Goal: Information Seeking & Learning: Learn about a topic

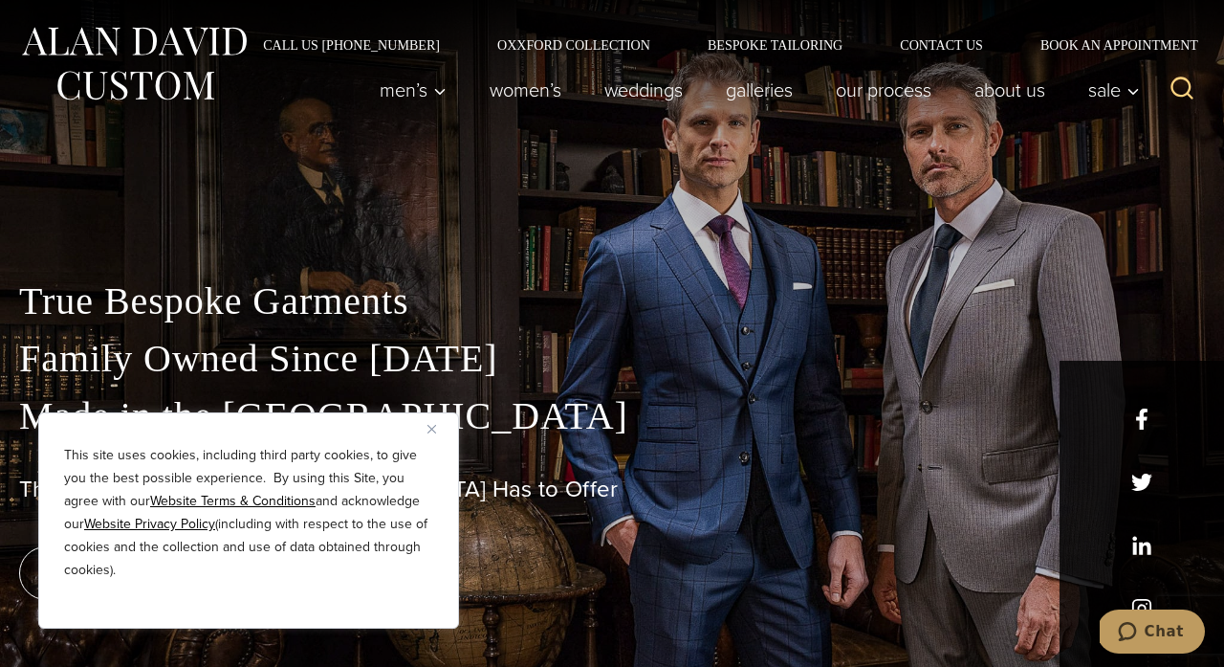
click at [425, 429] on div "This site uses cookies, including third party cookies, to give you the best pos…" at bounding box center [248, 520] width 421 height 216
click at [439, 435] on button "Close" at bounding box center [438, 428] width 23 height 23
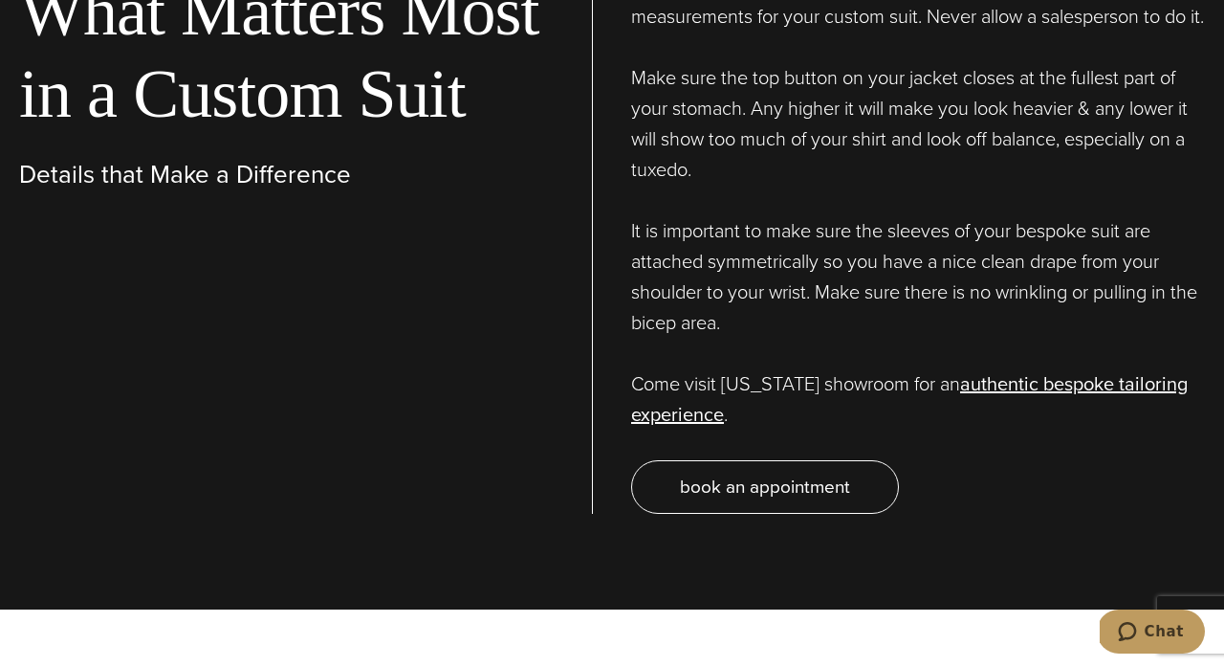
scroll to position [6333, 0]
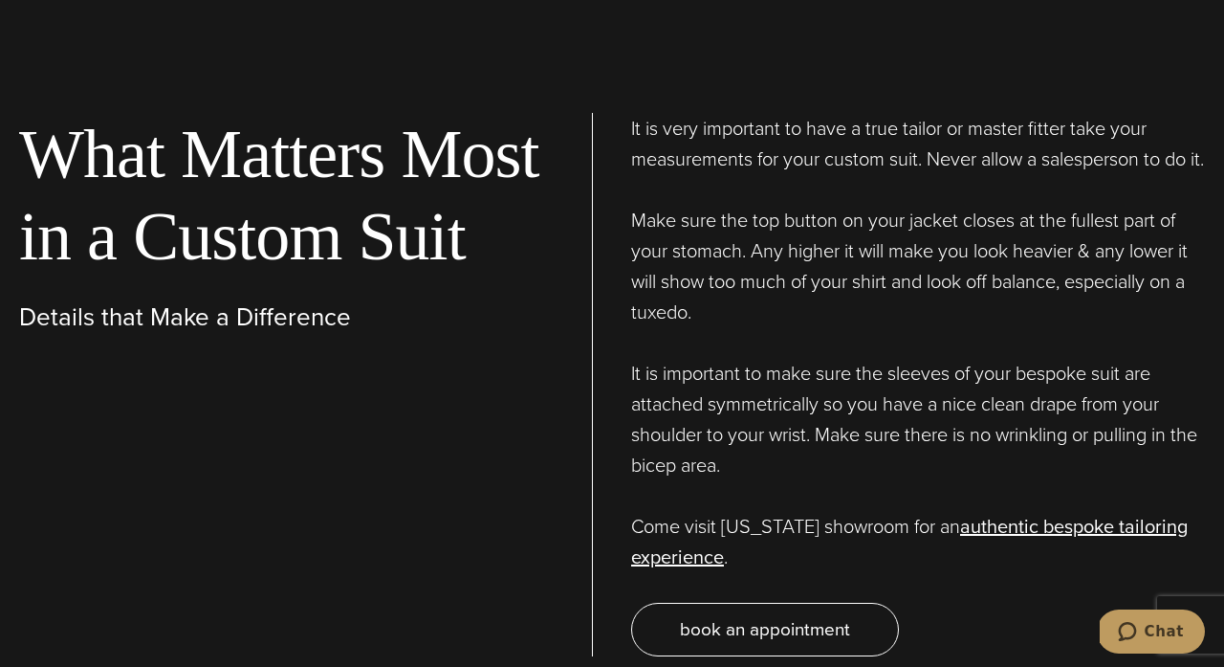
click at [642, 380] on p "It is important to make sure the sleeves of your bespoke suit are attached symm…" at bounding box center [918, 419] width 574 height 122
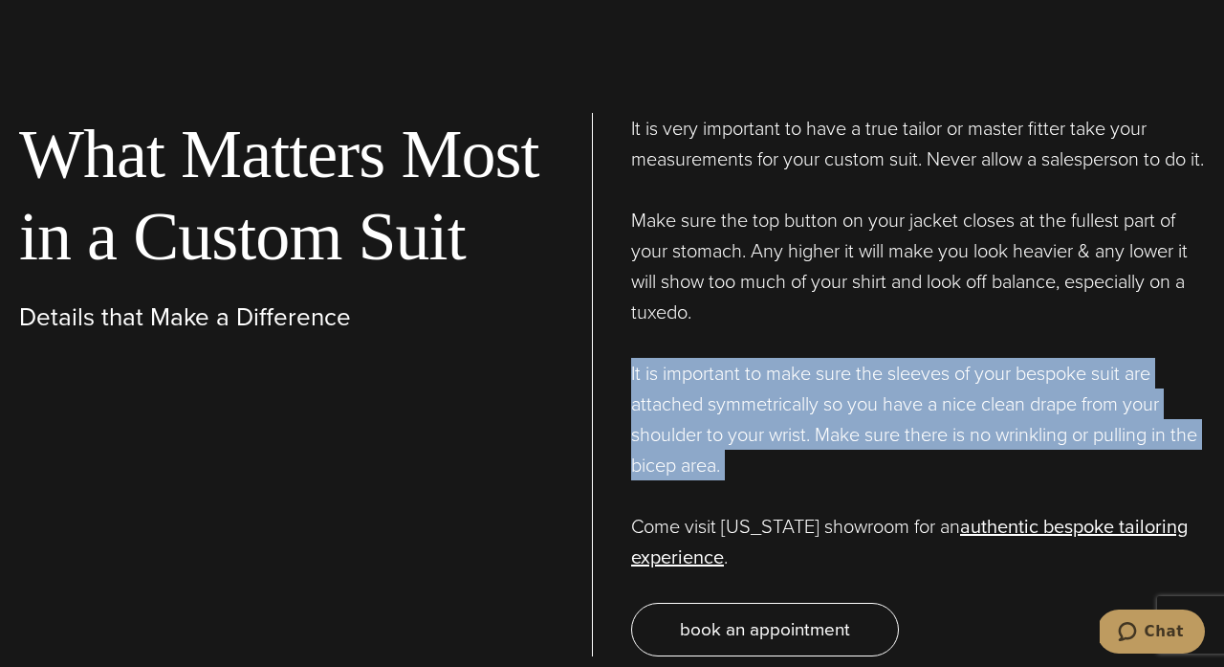
click at [642, 380] on p "It is important to make sure the sleeves of your bespoke suit are attached symm…" at bounding box center [918, 419] width 574 height 122
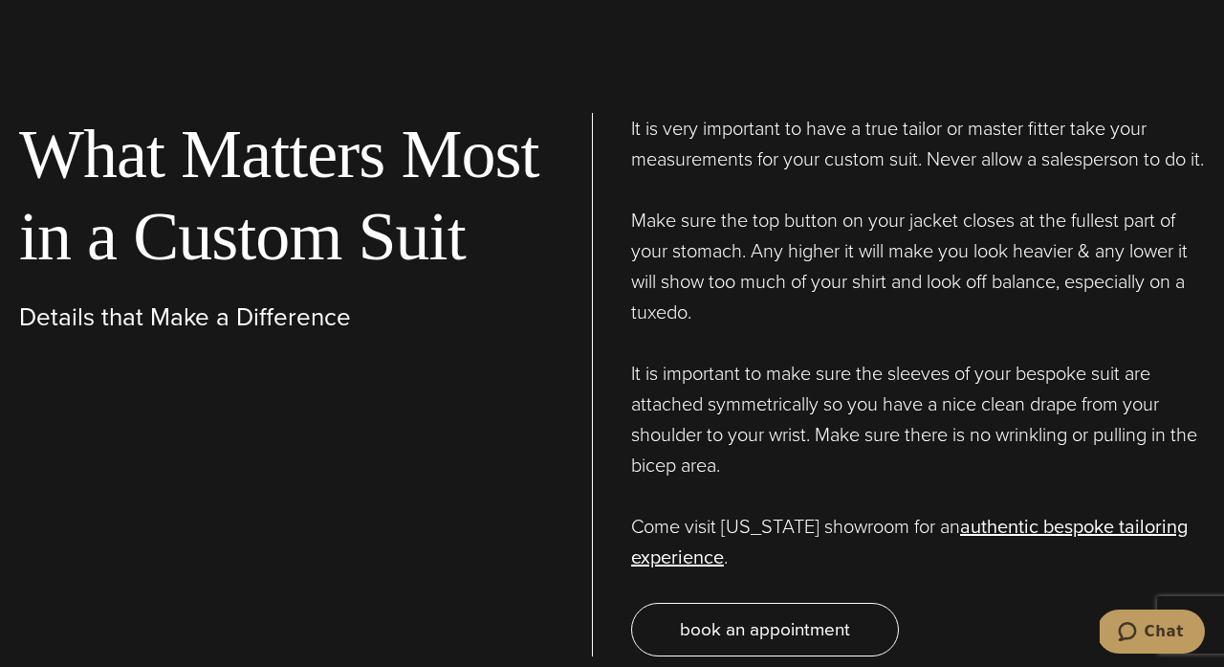
click at [642, 380] on p "It is important to make sure the sleeves of your bespoke suit are attached symm…" at bounding box center [918, 419] width 574 height 122
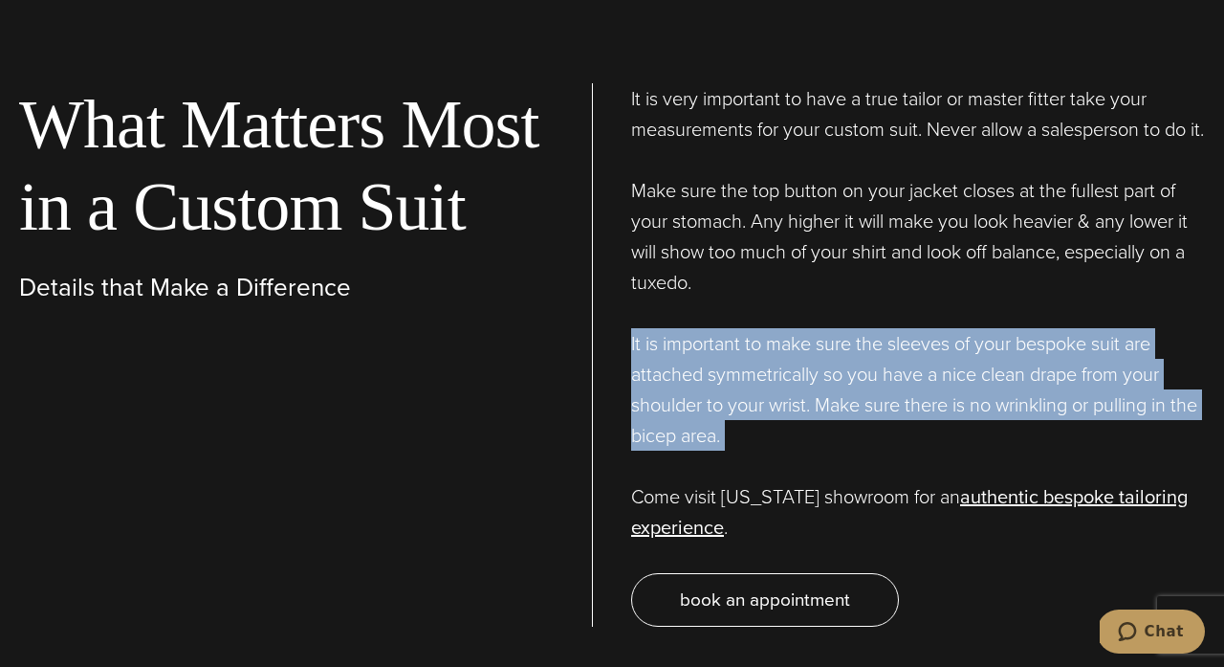
scroll to position [6372, 0]
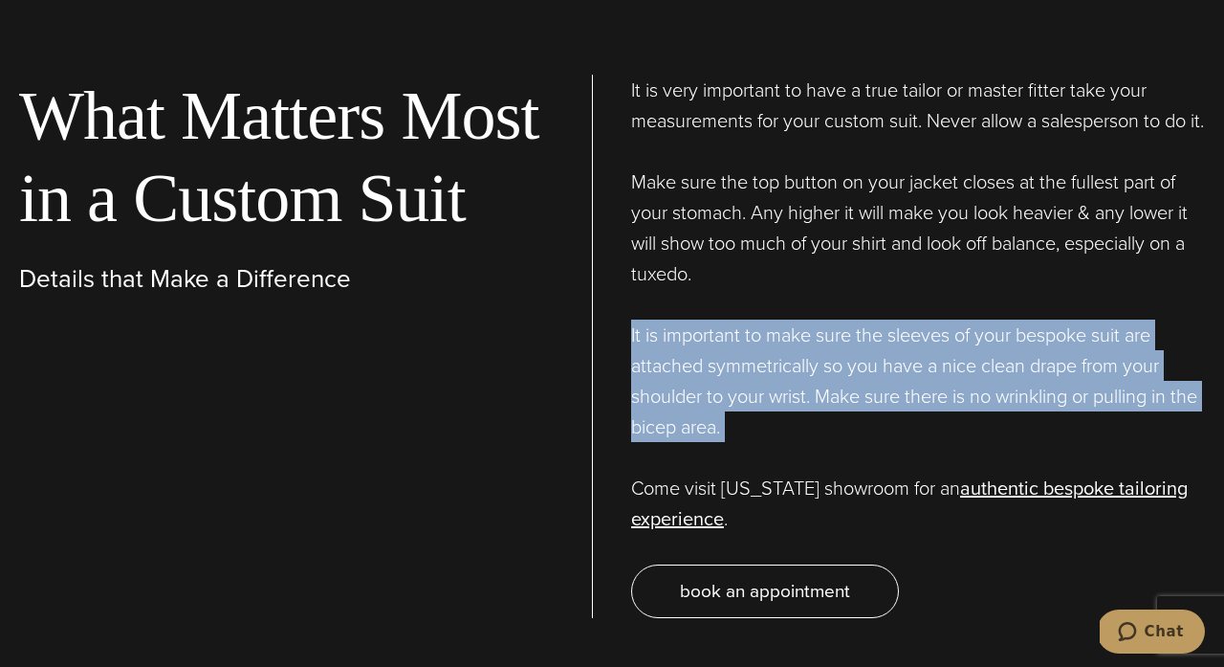
click at [642, 380] on p "It is important to make sure the sleeves of your bespoke suit are attached symm…" at bounding box center [918, 380] width 574 height 122
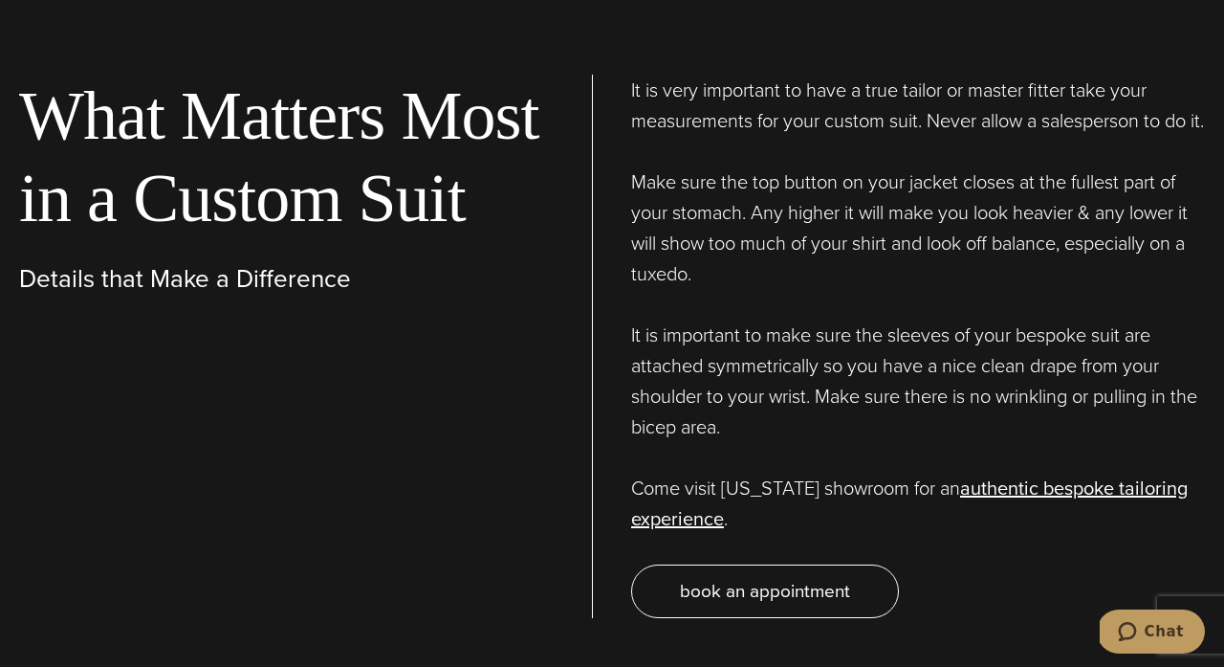
click at [642, 380] on p "It is important to make sure the sleeves of your bespoke suit are attached symm…" at bounding box center [918, 380] width 574 height 122
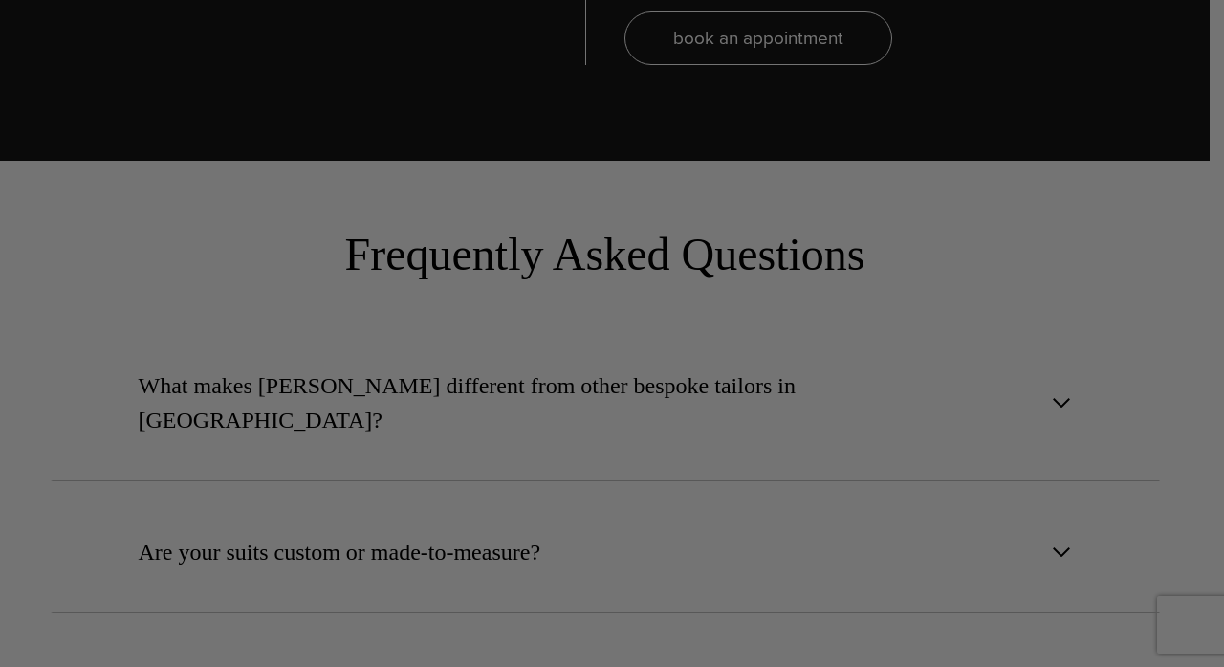
scroll to position [0, 0]
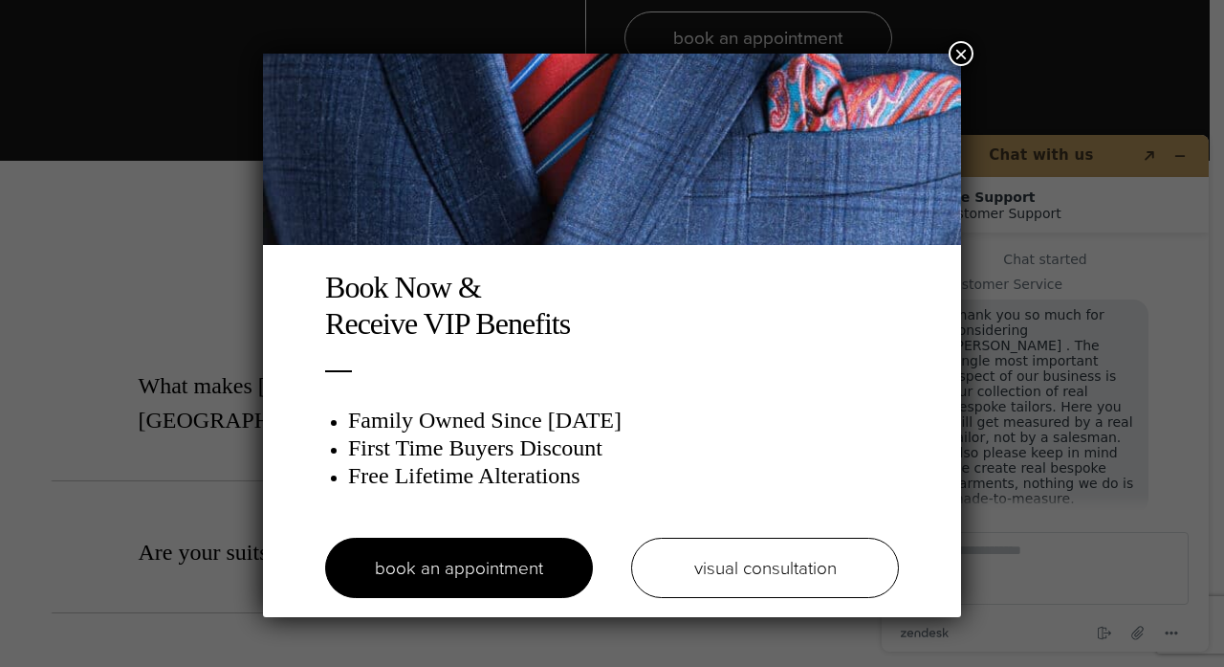
click at [960, 56] on button "×" at bounding box center [961, 53] width 25 height 25
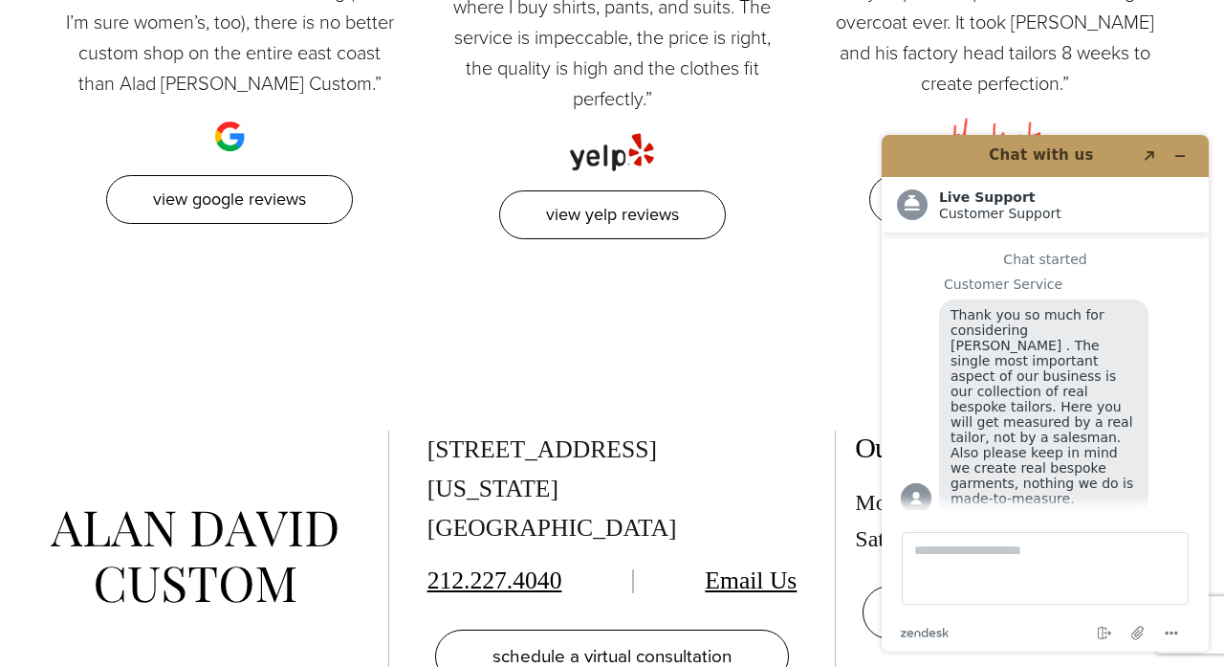
scroll to position [8886, 0]
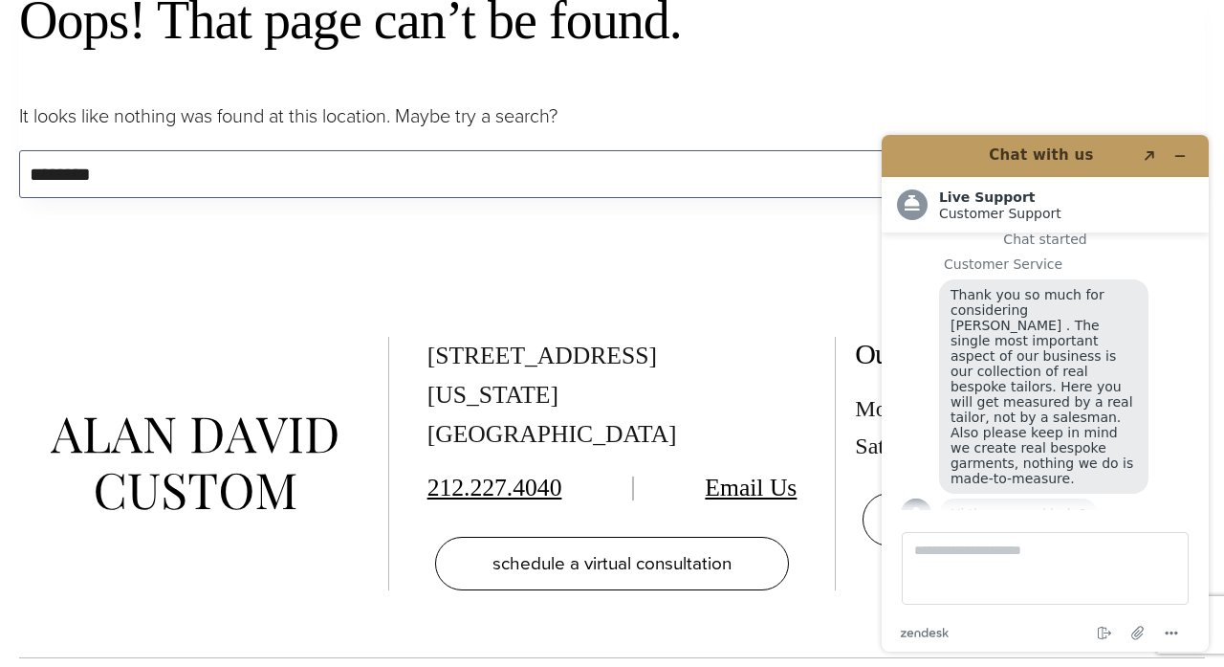
scroll to position [533, 0]
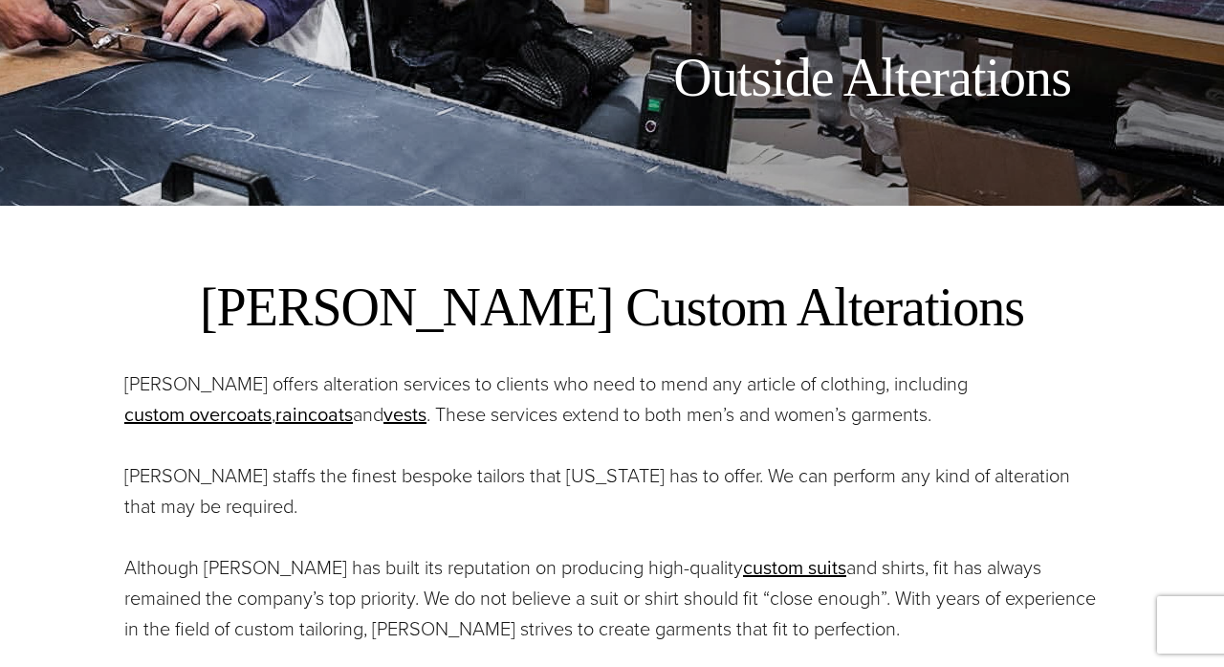
scroll to position [20, 0]
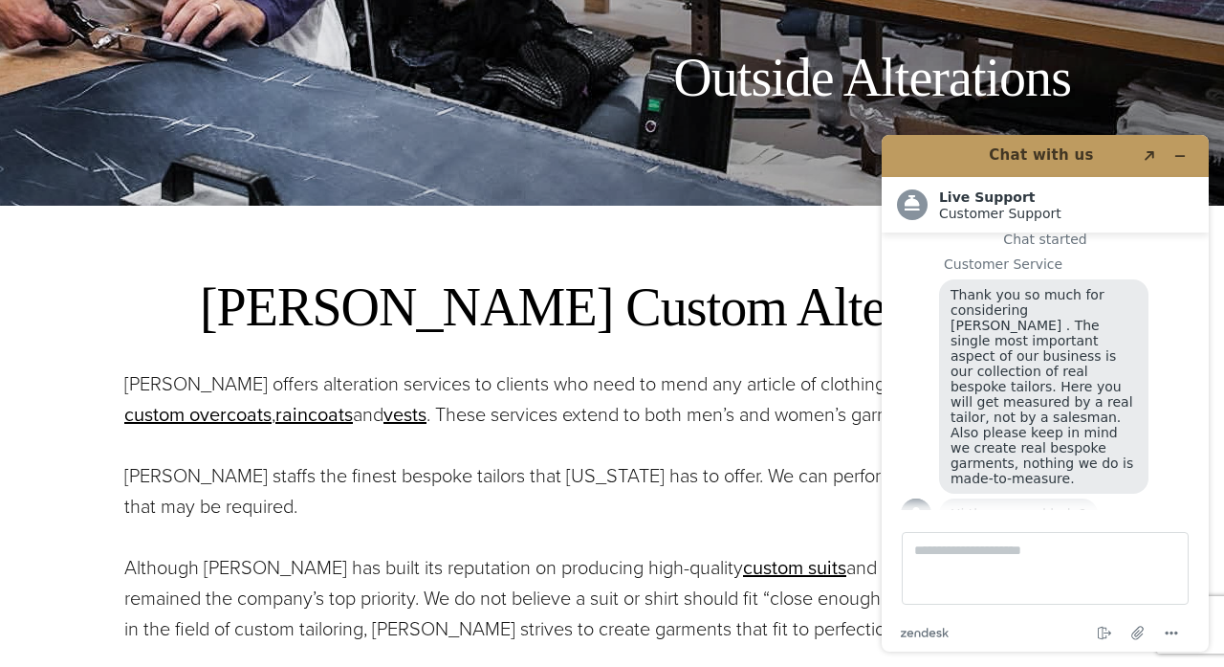
click at [193, 376] on p "Alan David offers alteration services to clients who need to mend any article o…" at bounding box center [611, 398] width 975 height 61
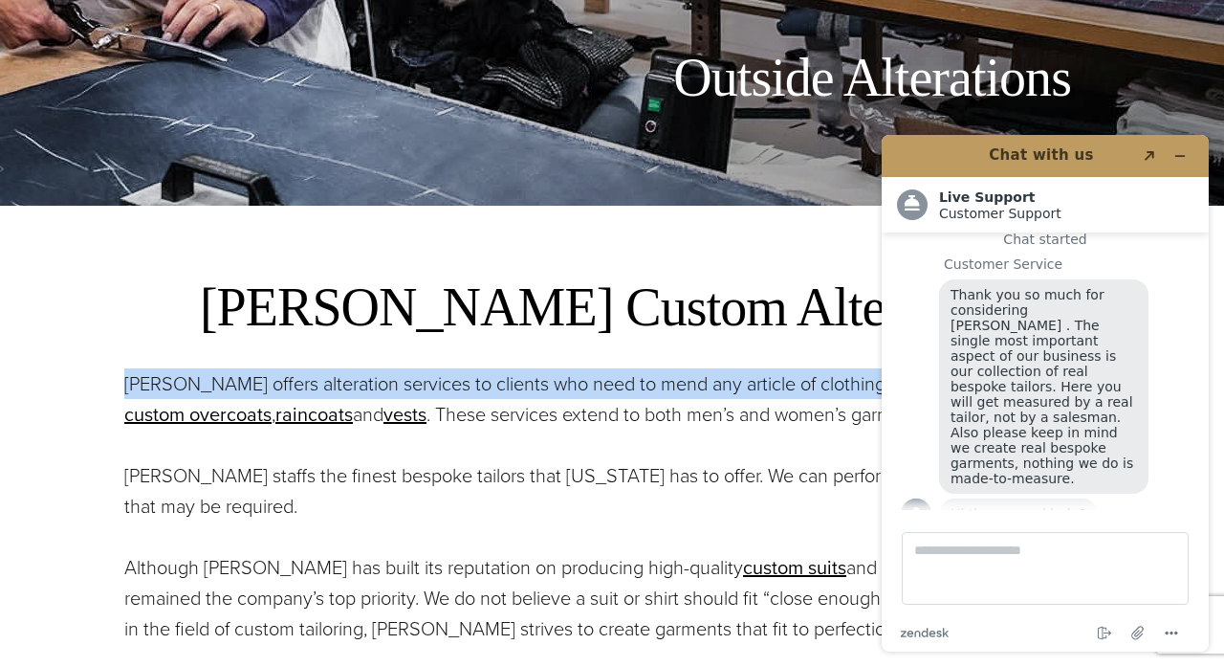
click at [193, 376] on p "Alan David offers alteration services to clients who need to mend any article o…" at bounding box center [611, 398] width 975 height 61
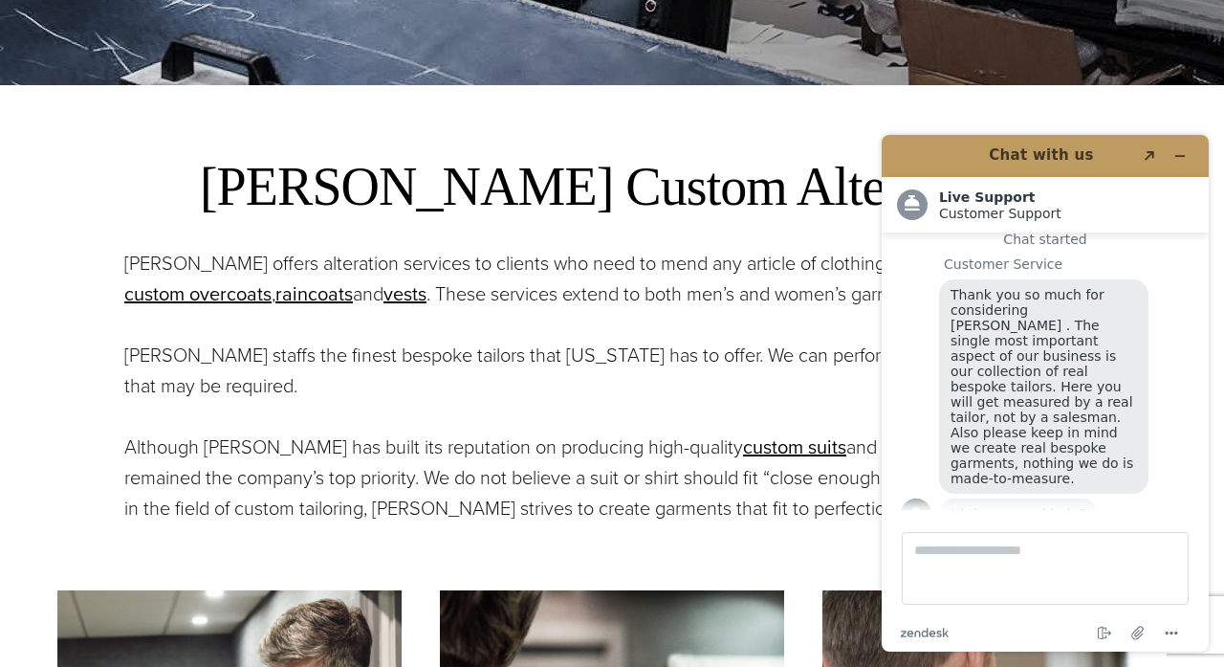
click at [193, 376] on p "Alan David staffs the finest bespoke tailors that New York has to offer. We can…" at bounding box center [611, 369] width 975 height 61
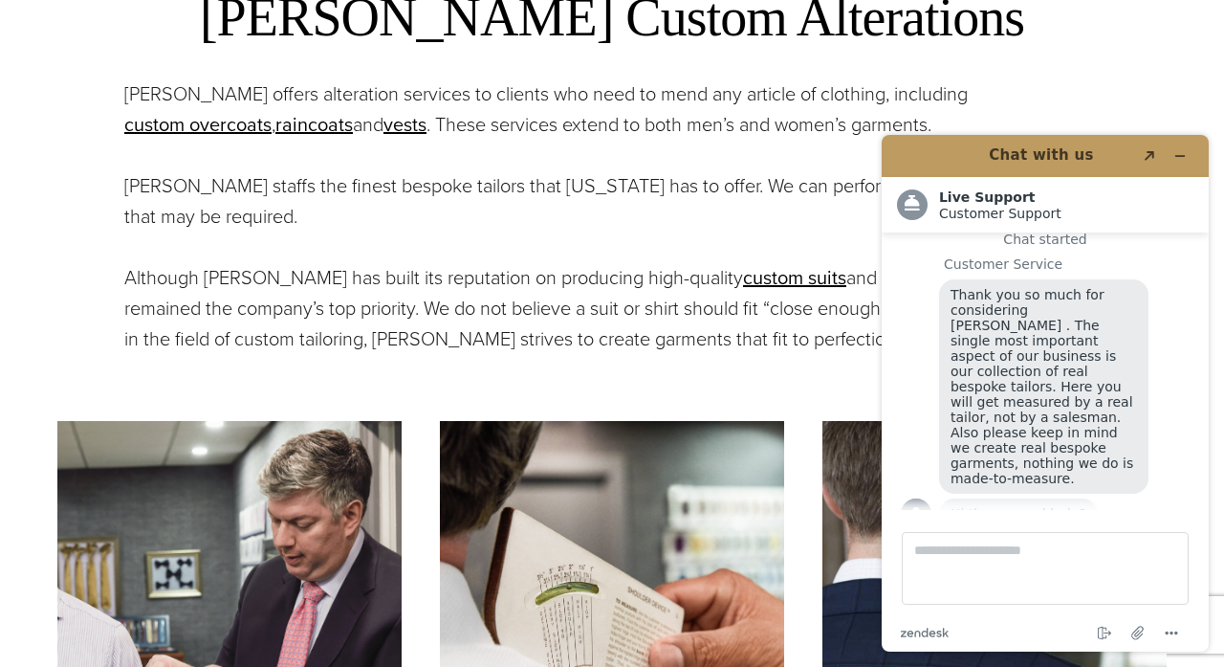
scroll to position [761, 0]
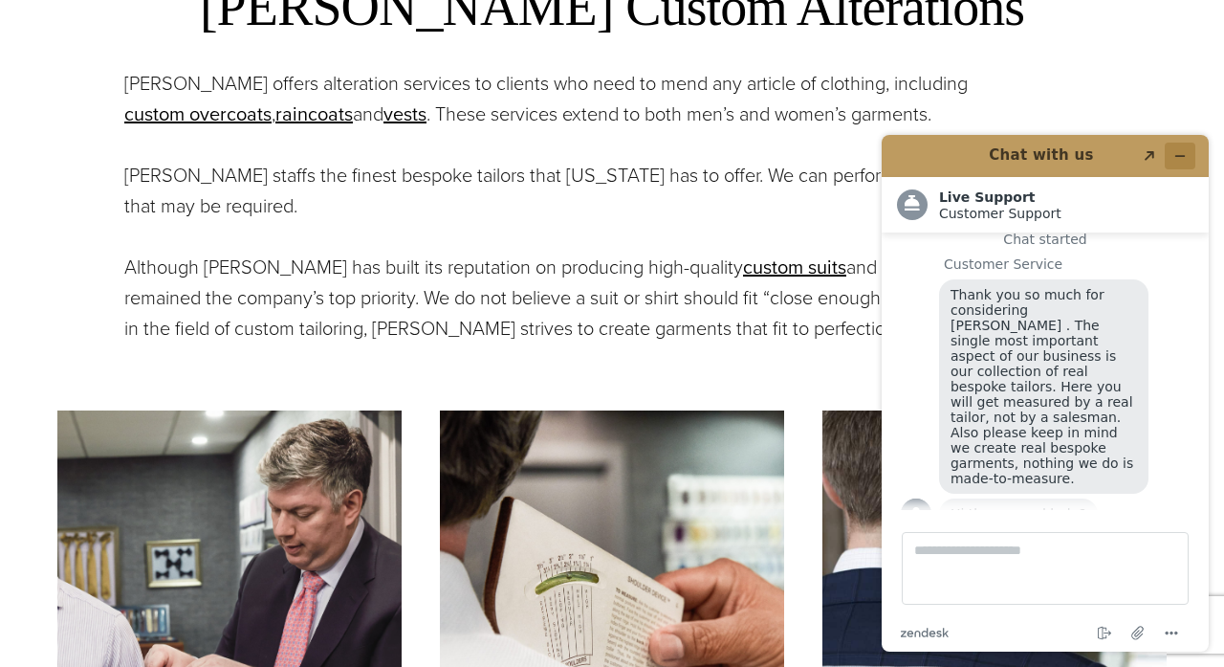
click at [1191, 151] on button "Minimize widget" at bounding box center [1180, 155] width 31 height 27
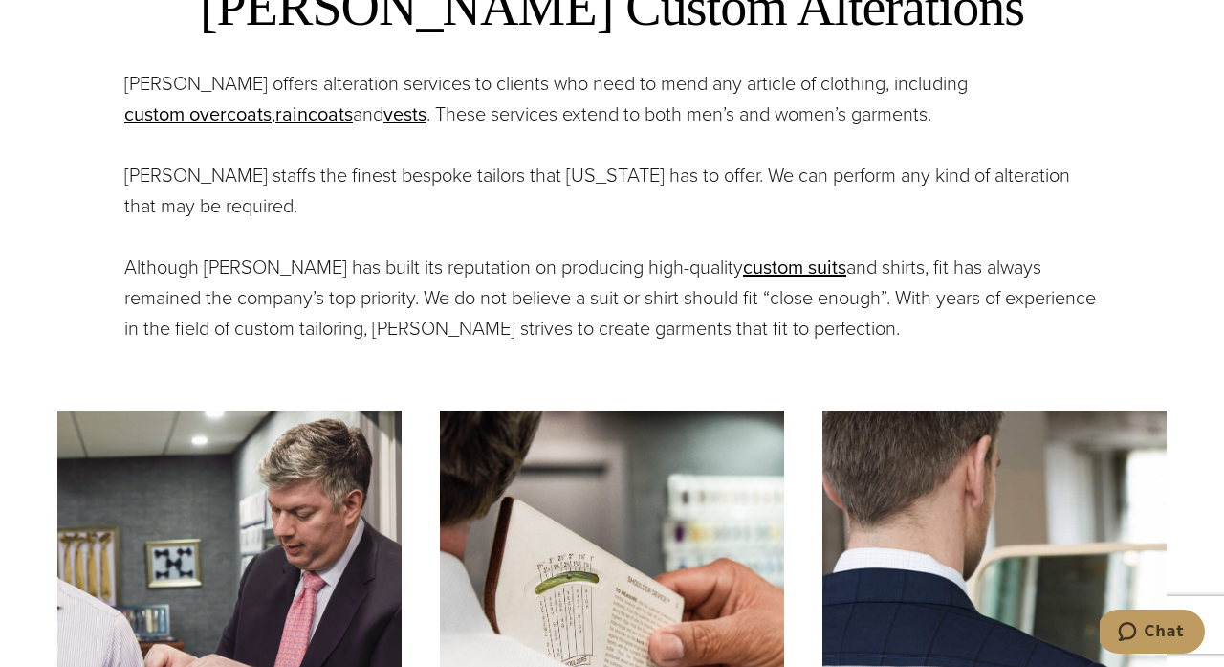
click at [649, 200] on p "Alan David staffs the finest bespoke tailors that New York has to offer. We can…" at bounding box center [611, 190] width 975 height 61
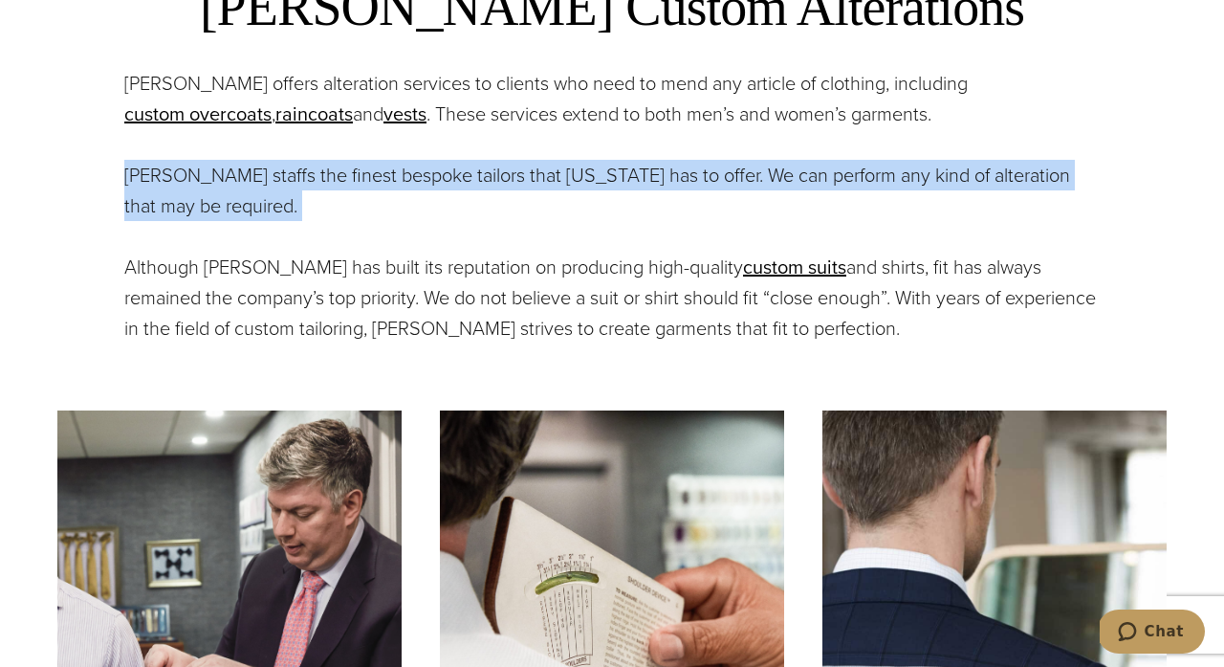
click at [649, 200] on p "Alan David staffs the finest bespoke tailors that New York has to offer. We can…" at bounding box center [611, 190] width 975 height 61
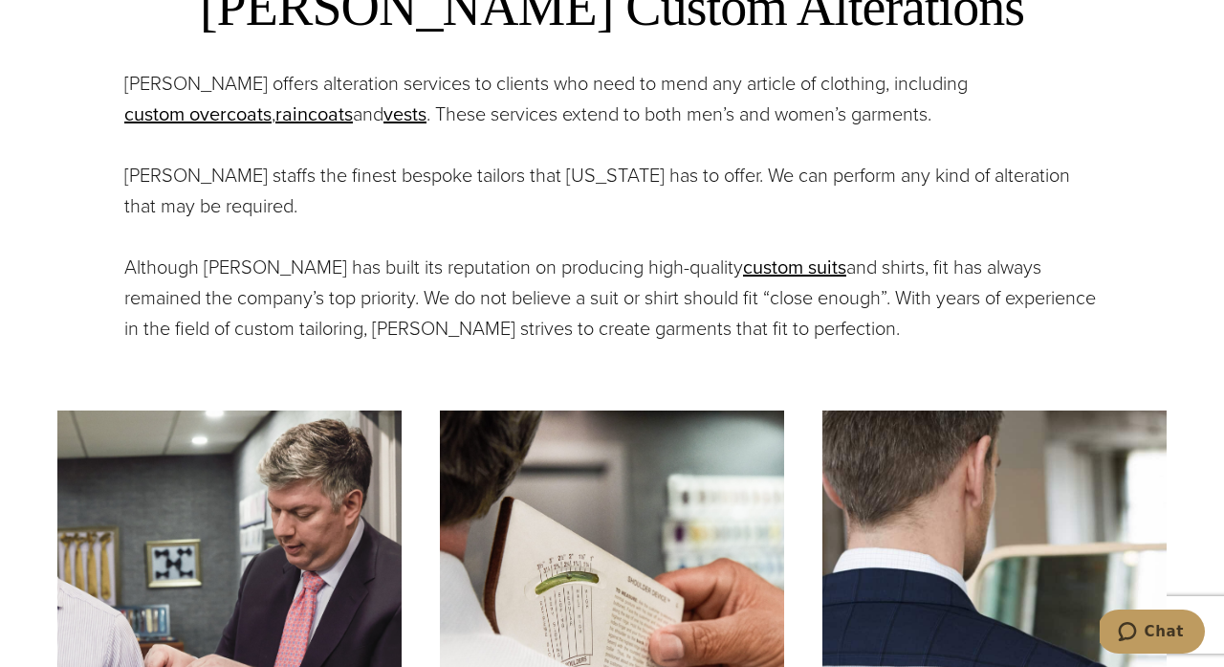
click at [649, 200] on p "Alan David staffs the finest bespoke tailors that New York has to offer. We can…" at bounding box center [611, 190] width 975 height 61
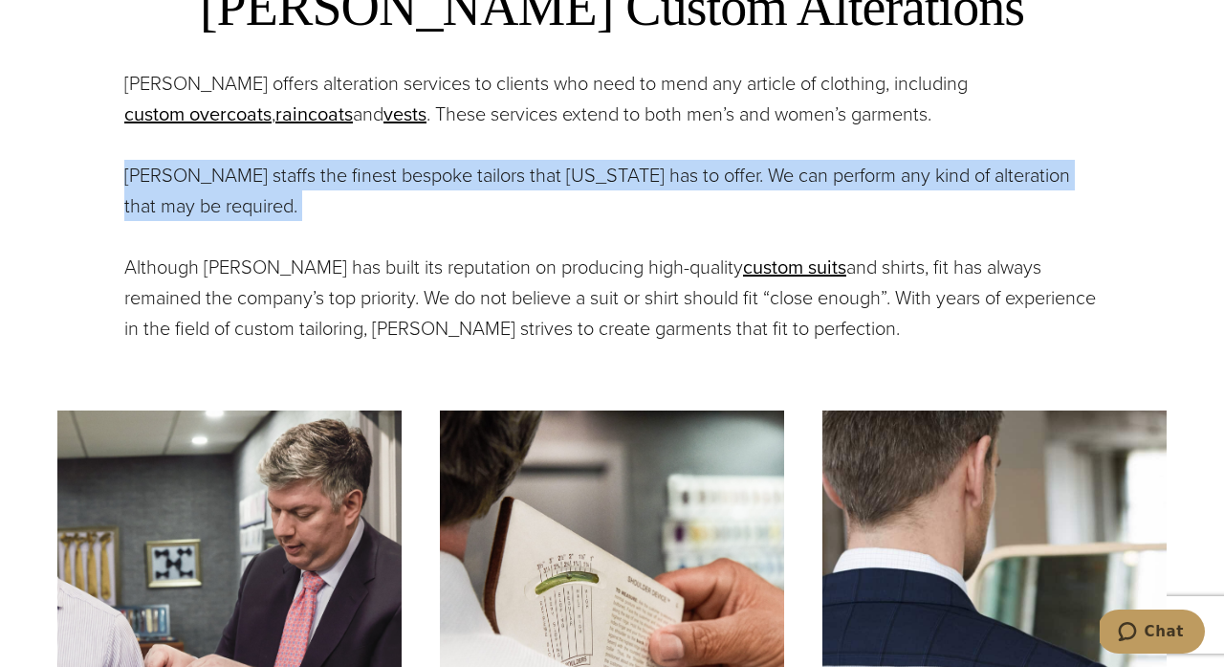
click at [650, 200] on p "Alan David staffs the finest bespoke tailors that New York has to offer. We can…" at bounding box center [611, 190] width 975 height 61
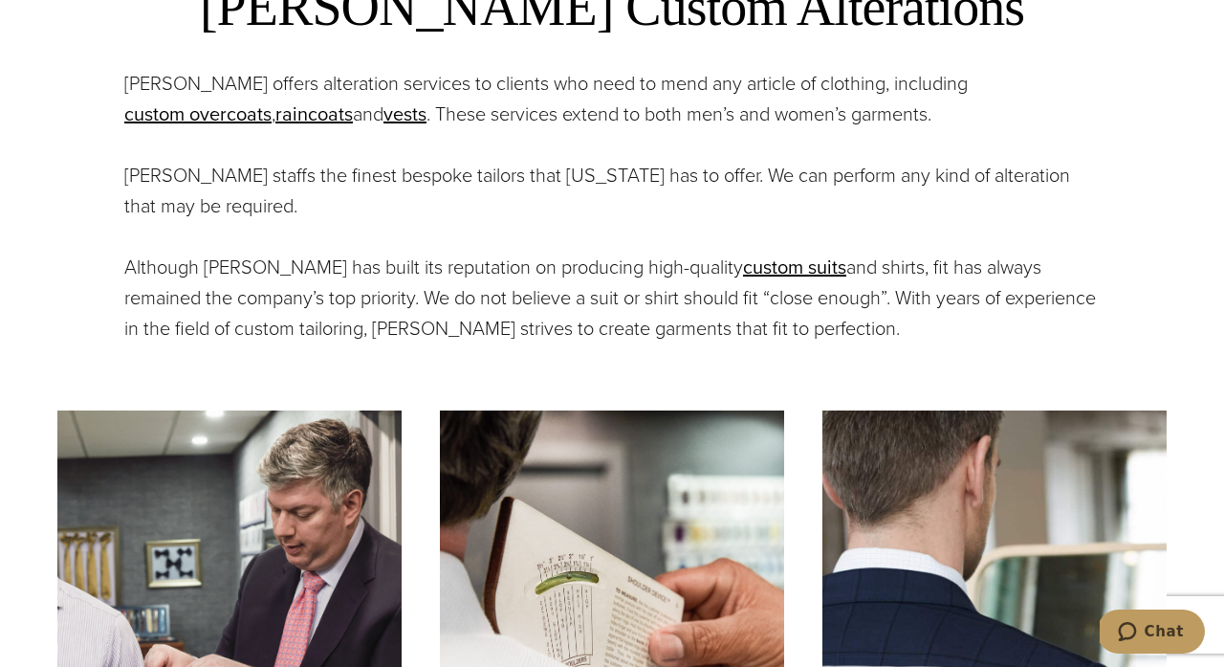
click at [650, 200] on p "Alan David staffs the finest bespoke tailors that New York has to offer. We can…" at bounding box center [611, 190] width 975 height 61
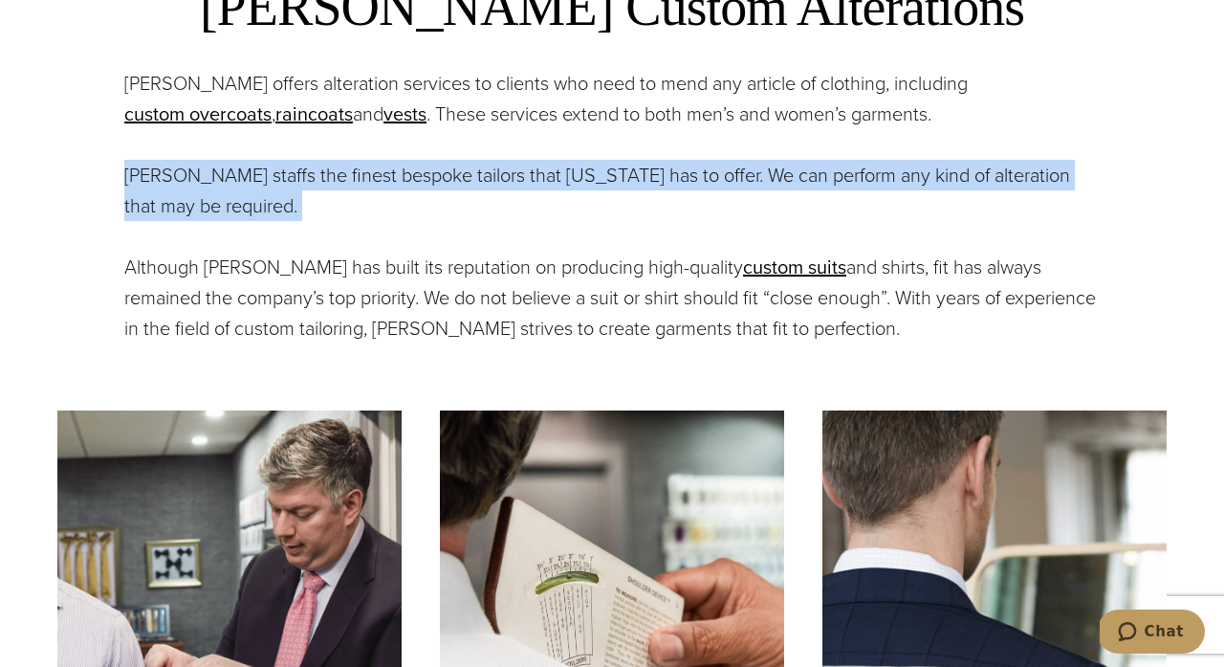
click at [650, 200] on p "Alan David staffs the finest bespoke tailors that New York has to offer. We can…" at bounding box center [611, 190] width 975 height 61
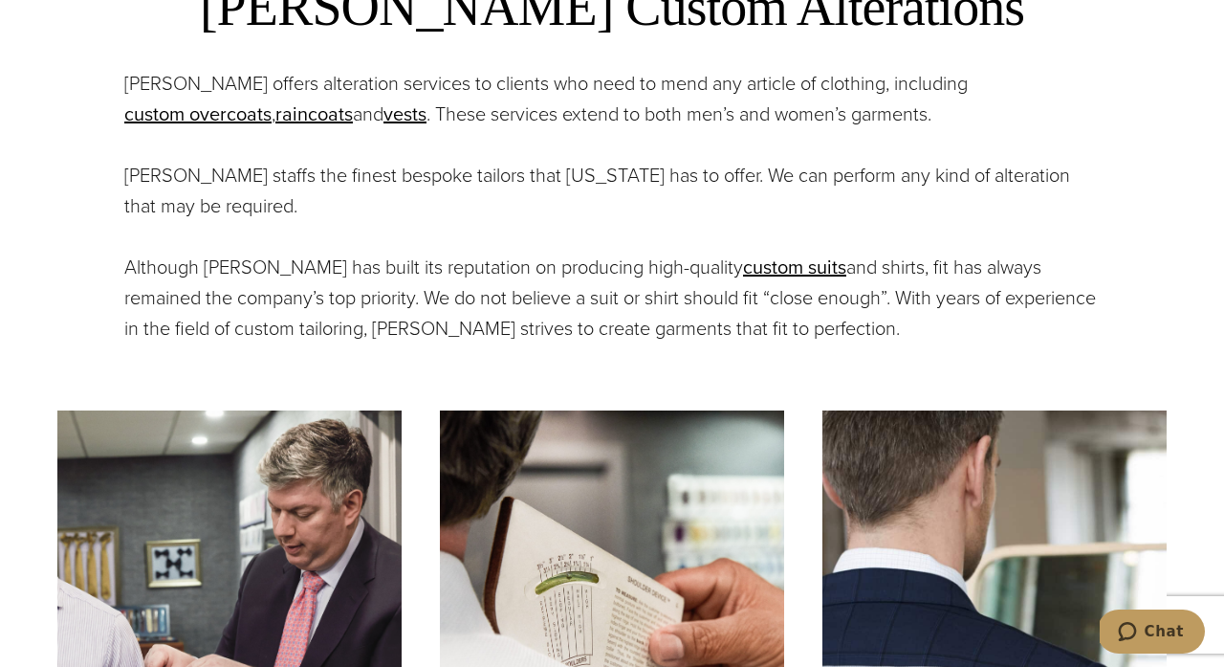
scroll to position [918, 0]
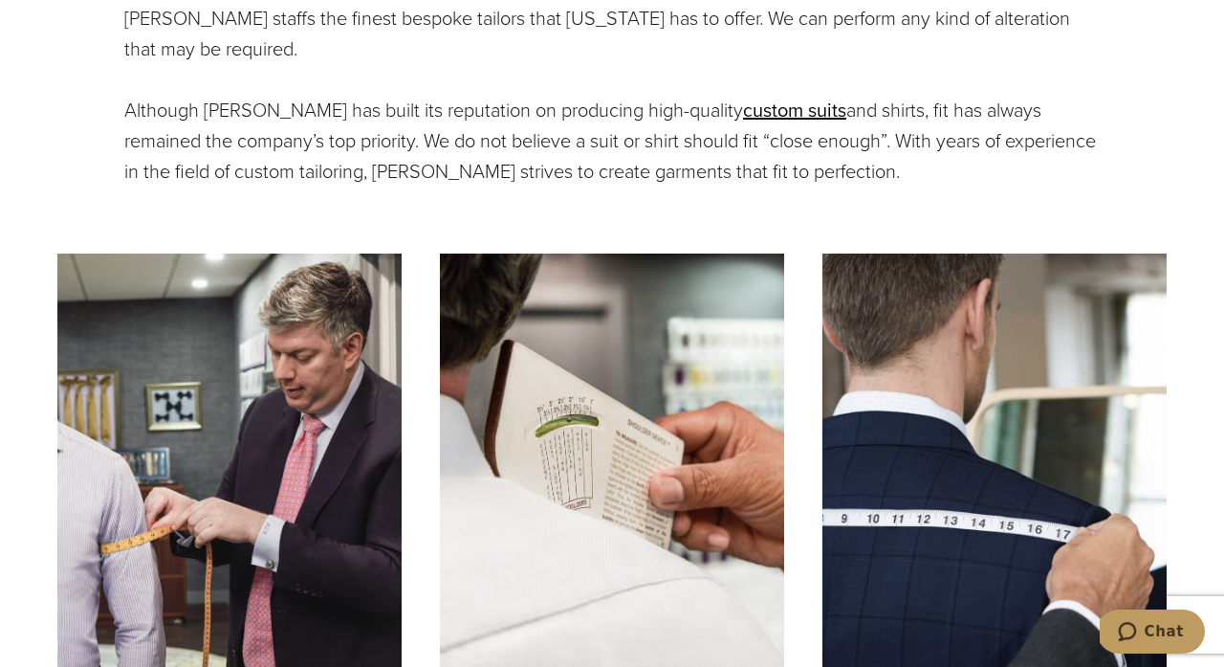
click at [914, 169] on p "Although Alan David has built its reputation on producing high-quality custom s…" at bounding box center [611, 141] width 975 height 92
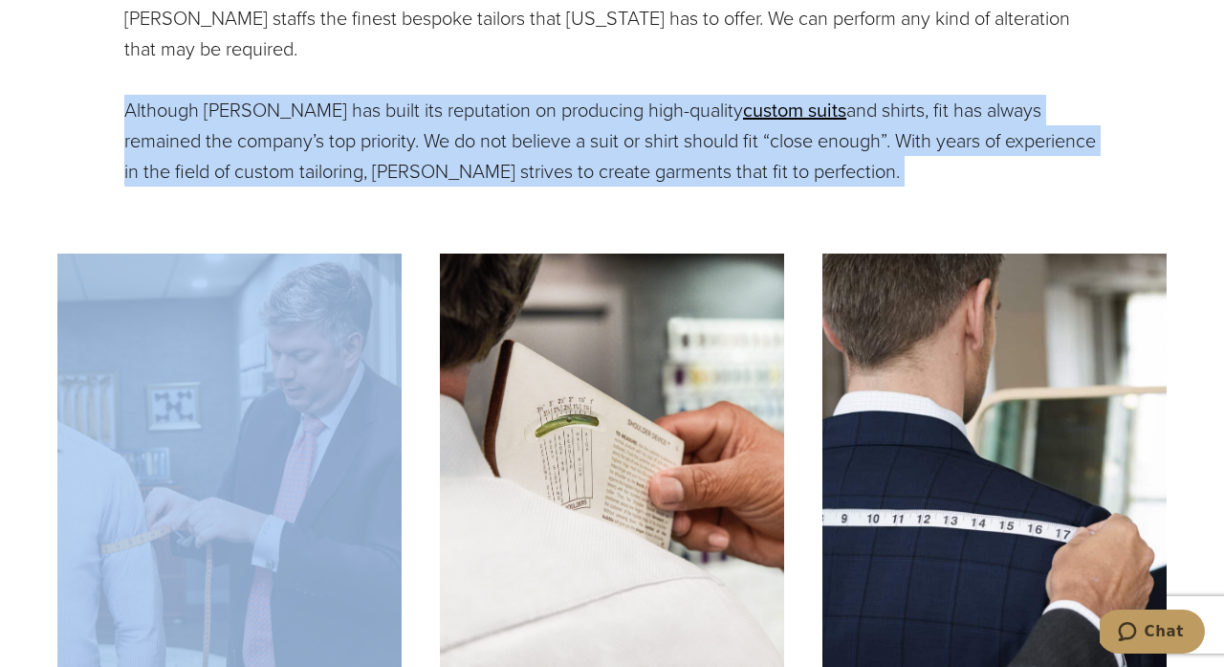
click at [914, 169] on p "Although Alan David has built its reputation on producing high-quality custom s…" at bounding box center [611, 141] width 975 height 92
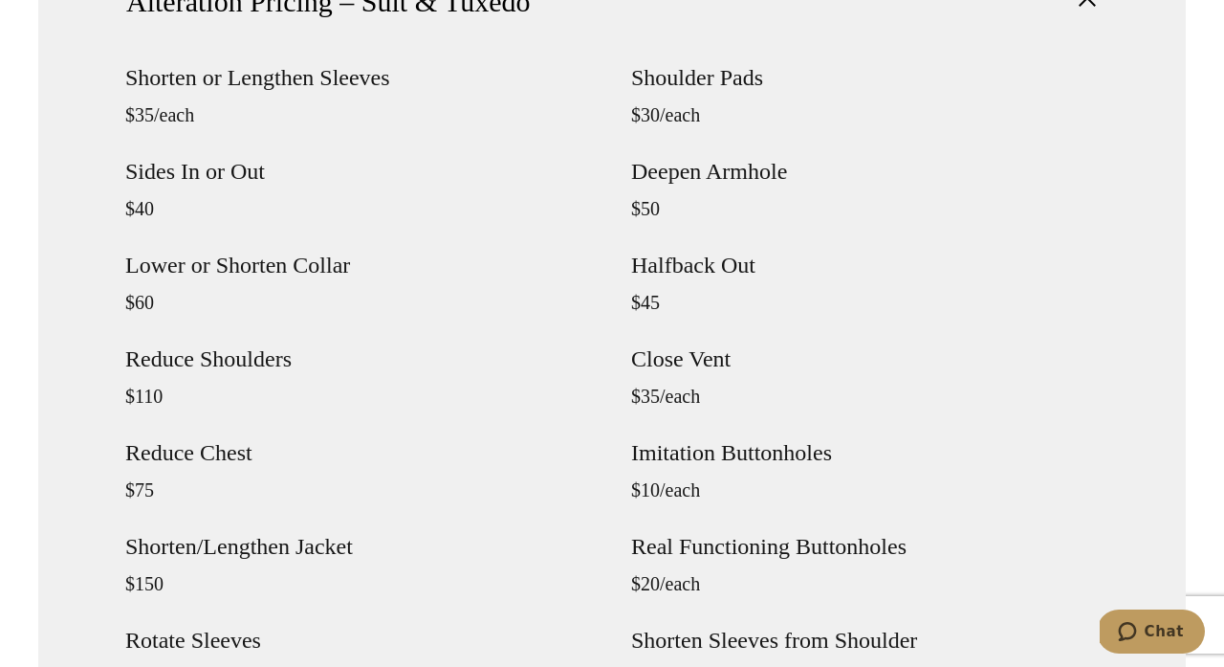
scroll to position [1703, 0]
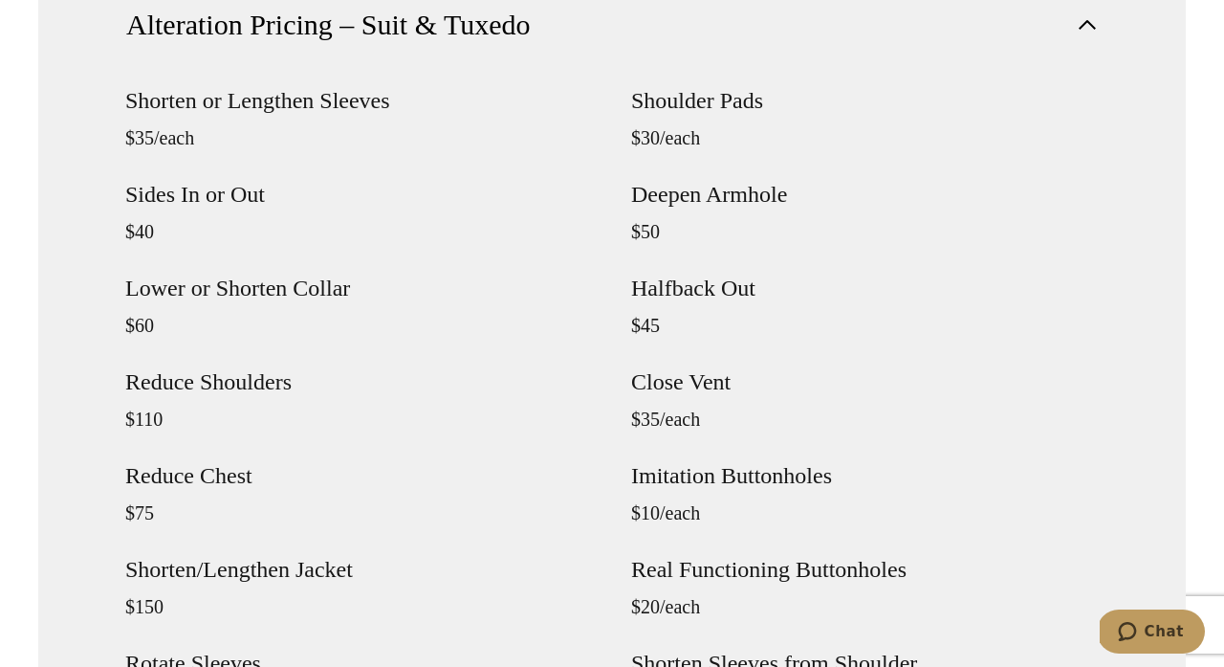
click at [914, 169] on div "Shoulder Pads $30/each Deepen Armhole $50 Halfback Out $45 Close Vent $35/each …" at bounding box center [865, 417] width 468 height 656
click at [915, 169] on div "Shoulder Pads $30/each Deepen Armhole $50 Halfback Out $45 Close Vent $35/each …" at bounding box center [865, 417] width 468 height 656
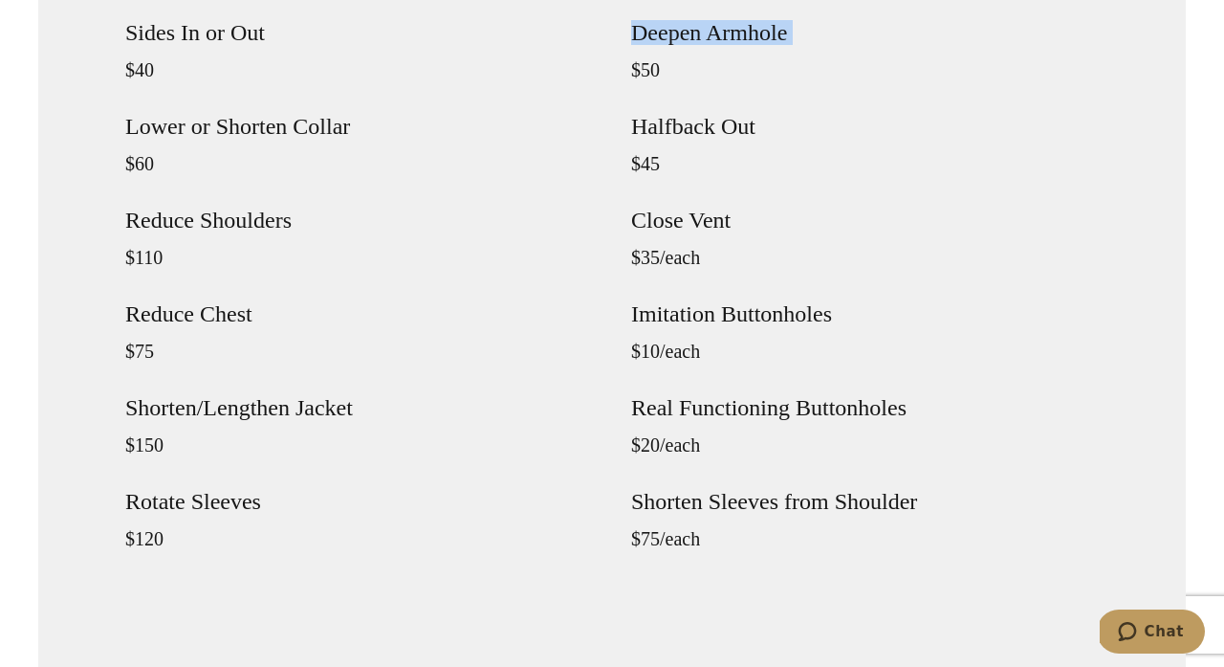
scroll to position [1866, 0]
click at [915, 169] on p "$45" at bounding box center [865, 162] width 468 height 23
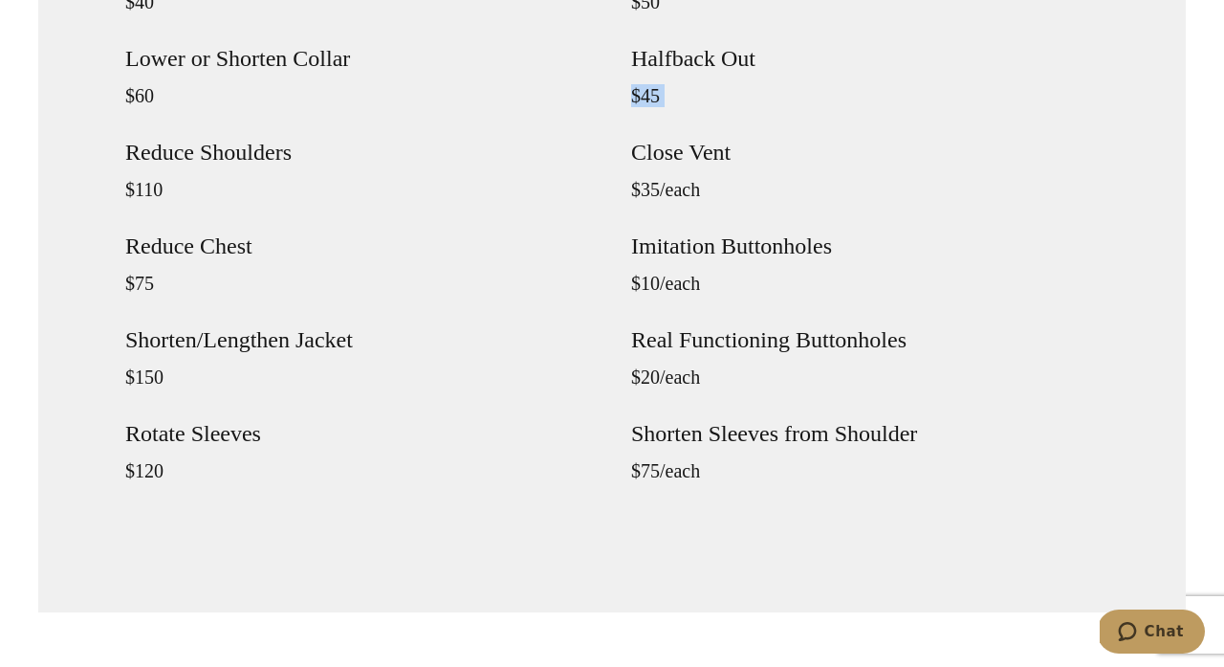
click at [915, 169] on div "Shoulder Pads $30/each Deepen Armhole $50 Halfback Out $45 Close Vent $35/each …" at bounding box center [865, 187] width 468 height 656
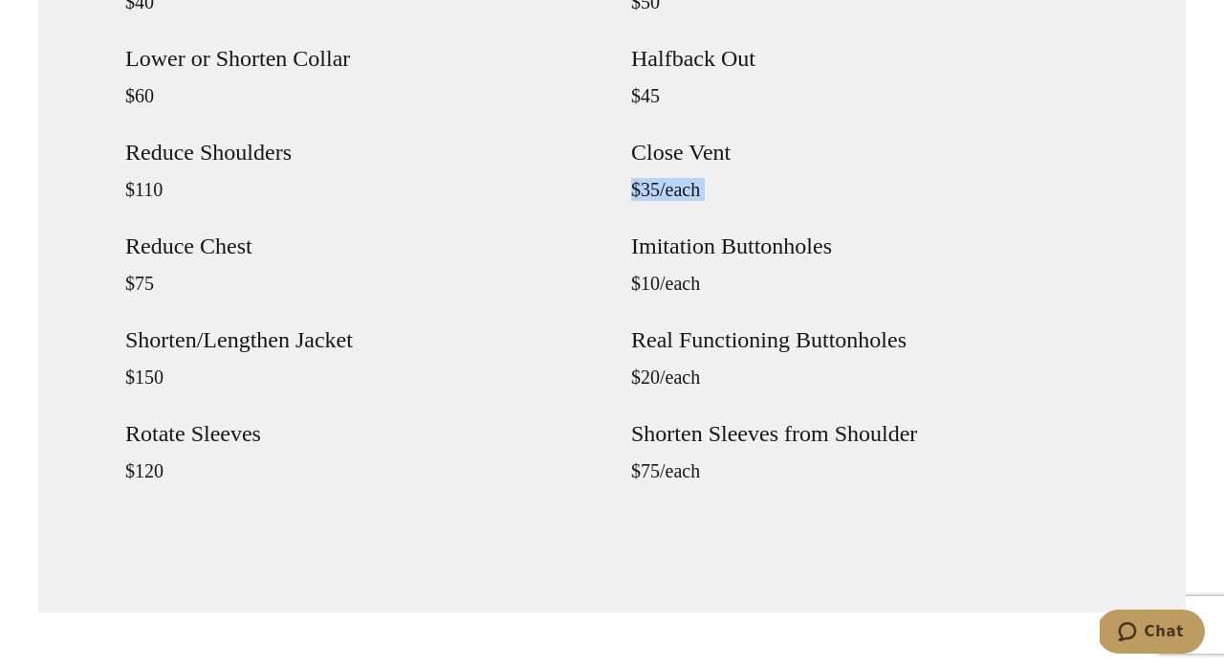
click at [915, 169] on div "Shoulder Pads $30/each Deepen Armhole $50 Halfback Out $45 Close Vent $35/each …" at bounding box center [865, 187] width 468 height 656
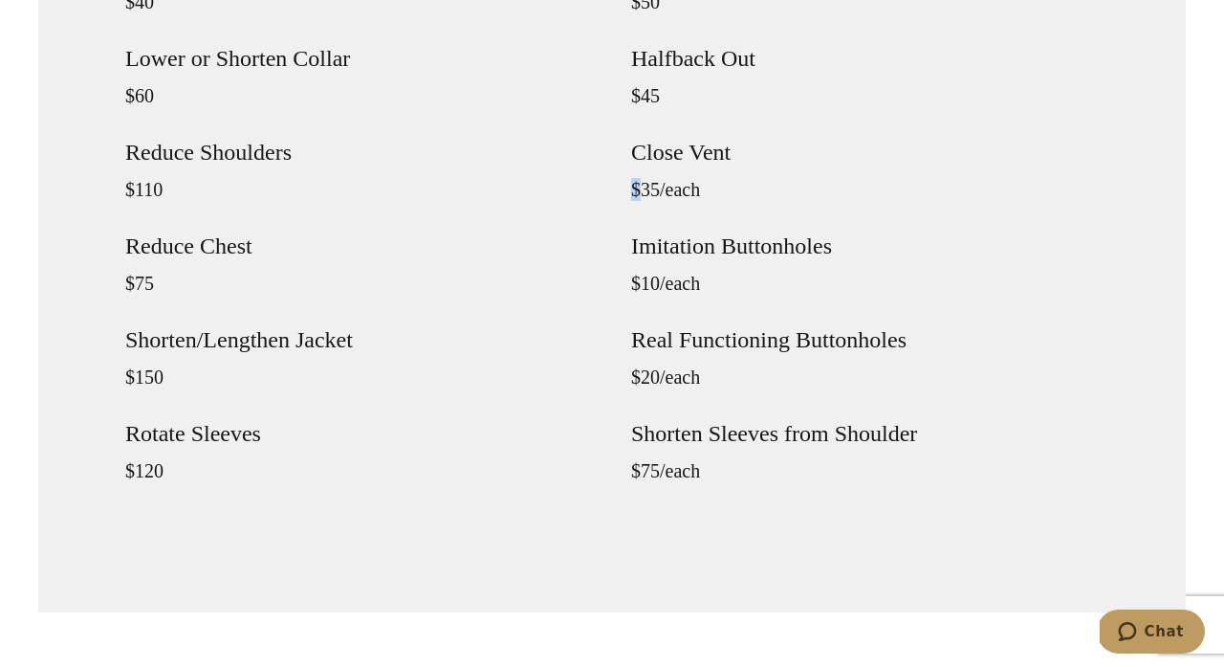
click at [915, 169] on div "Shoulder Pads $30/each Deepen Armhole $50 Halfback Out $45 Close Vent $35/each …" at bounding box center [865, 187] width 468 height 656
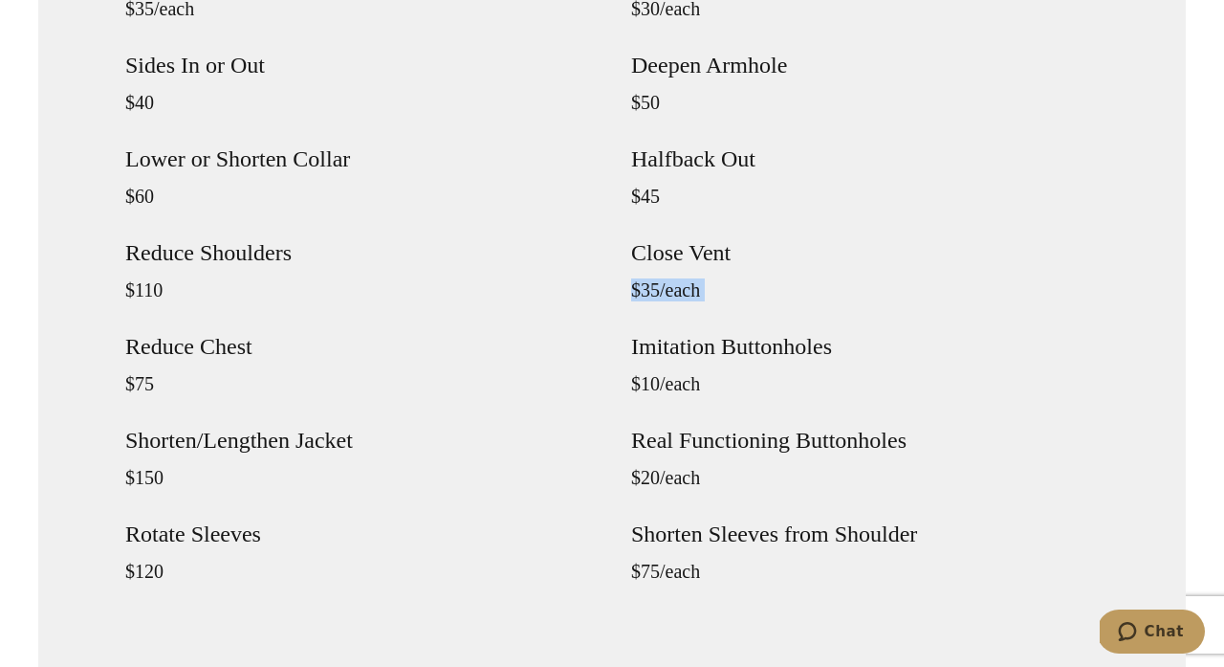
scroll to position [1838, 0]
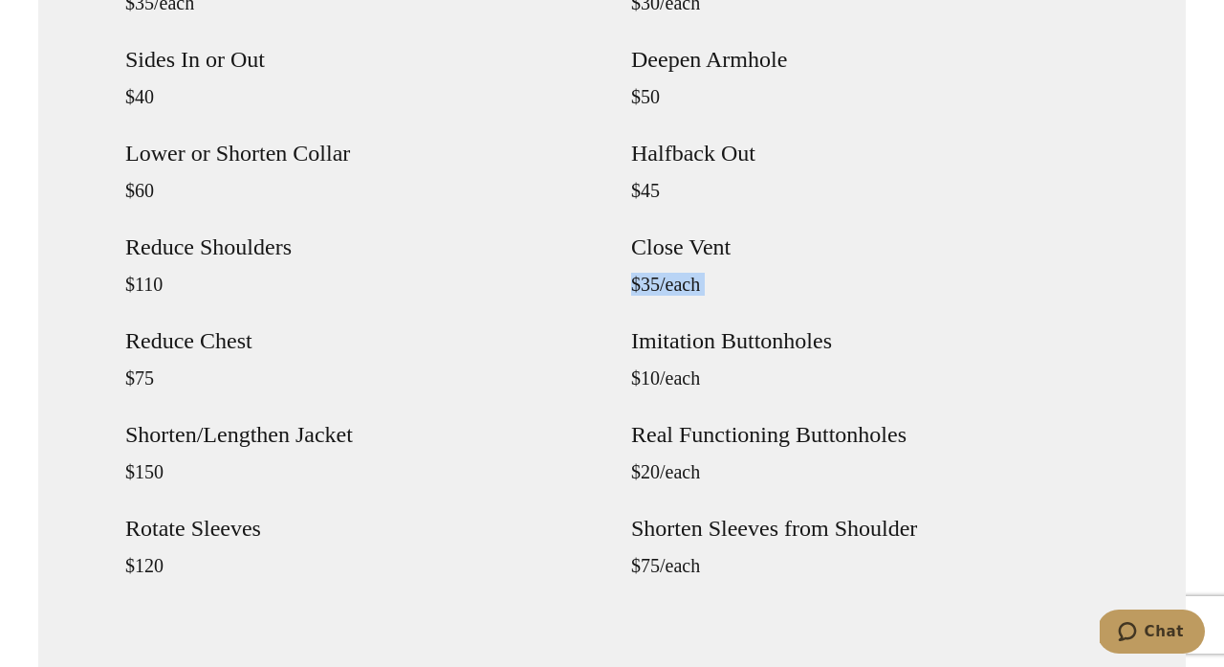
click at [569, 307] on div "Shorten or Lengthen Sleeves $35/each Sides In or Out $40 Lower or Shorten Colla…" at bounding box center [359, 282] width 468 height 656
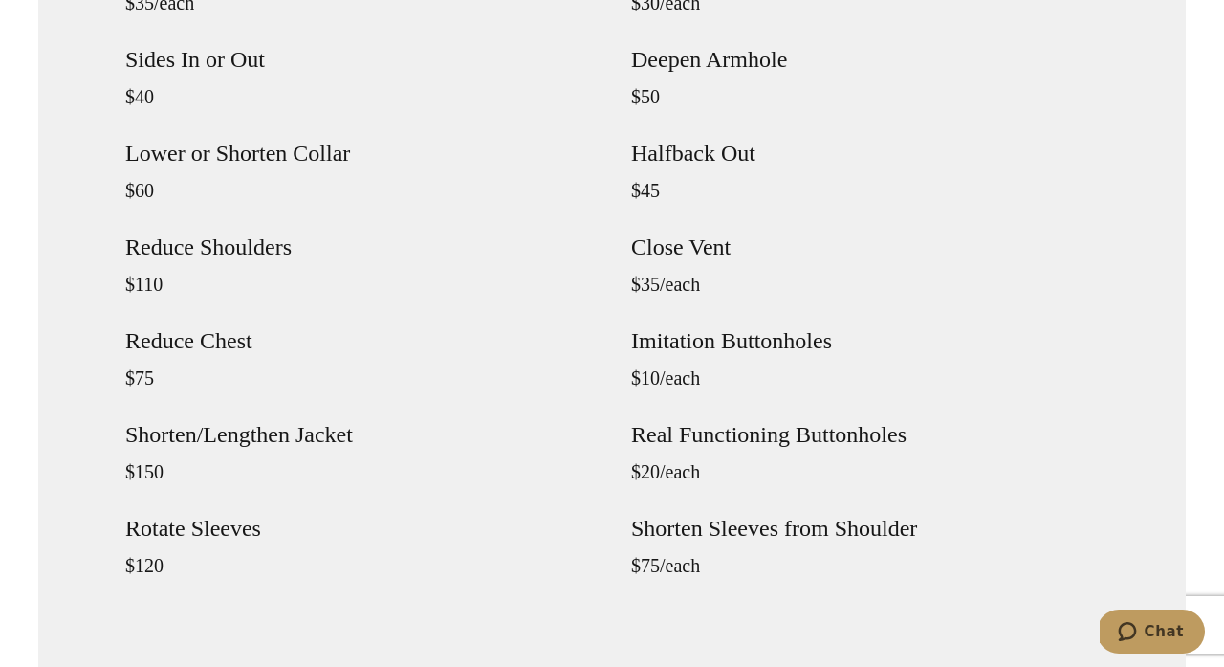
click at [569, 307] on div "Shorten or Lengthen Sleeves $35/each Sides In or Out $40 Lower or Shorten Colla…" at bounding box center [359, 282] width 468 height 656
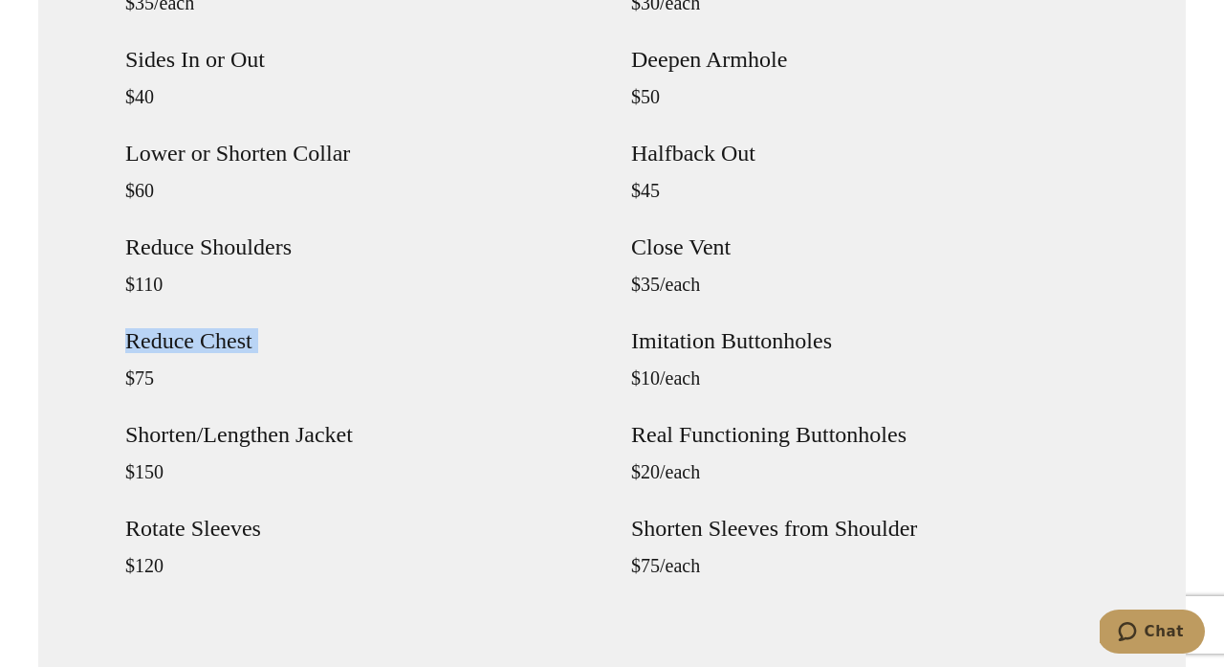
click at [569, 308] on div "Shorten or Lengthen Sleeves $35/each Sides In or Out $40 Lower or Shorten Colla…" at bounding box center [359, 282] width 468 height 656
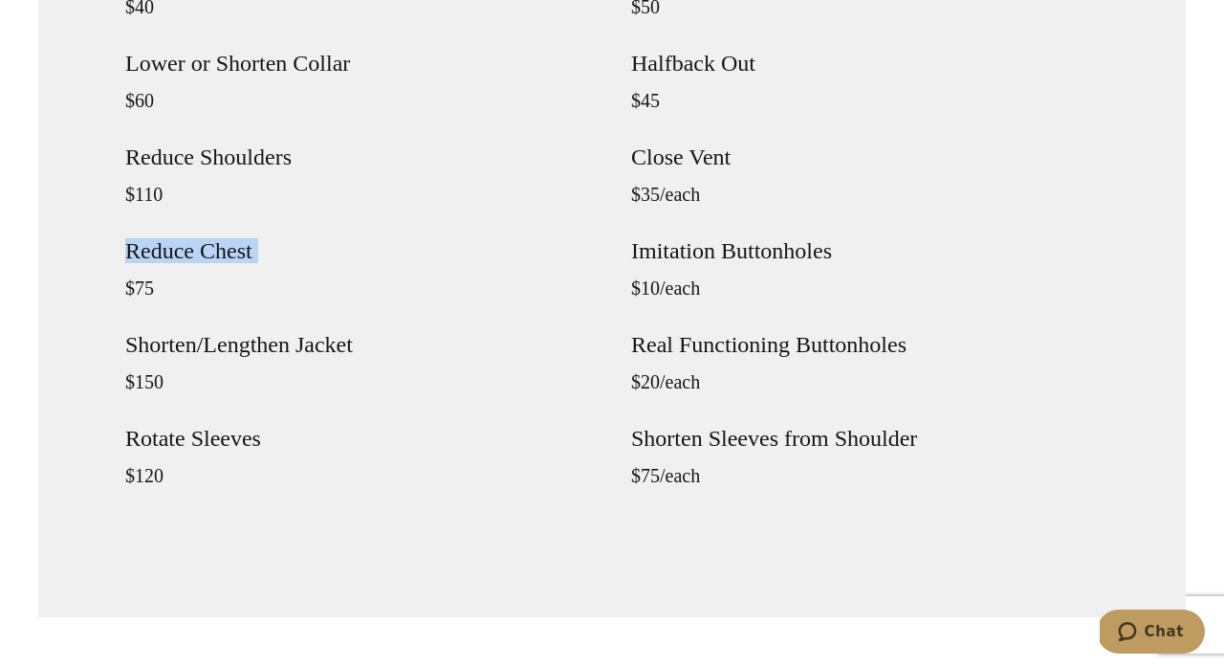
scroll to position [1943, 0]
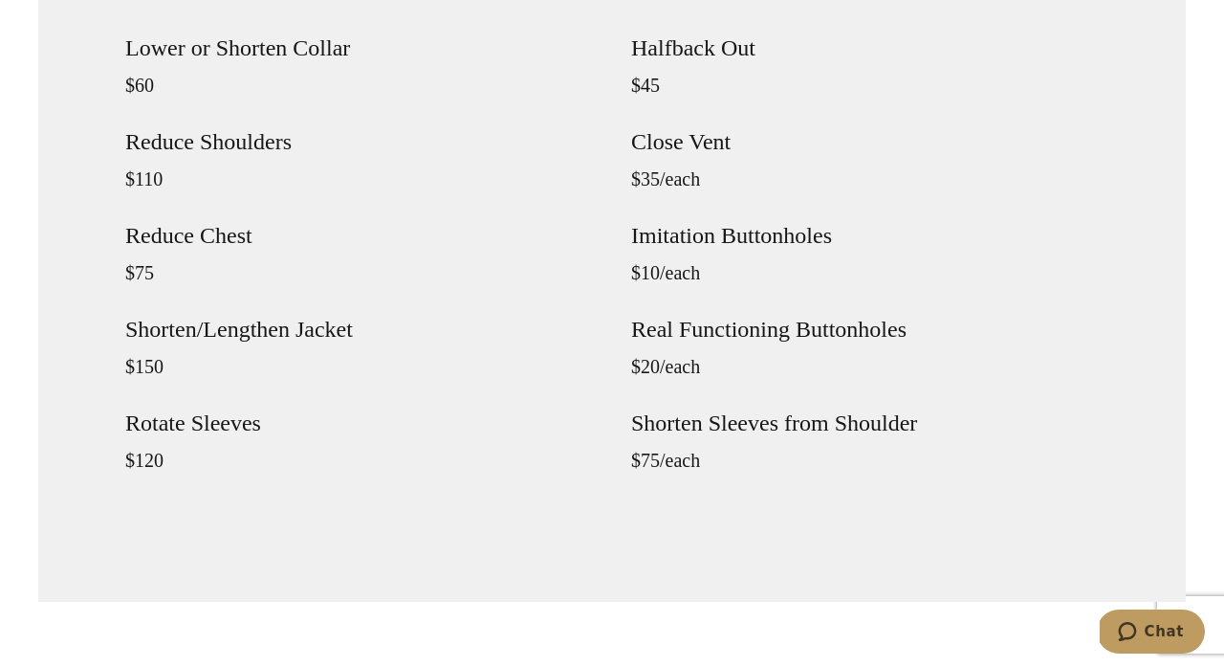
click at [569, 308] on div "Shorten or Lengthen Sleeves $35/each Sides In or Out $40 Lower or Shorten Colla…" at bounding box center [359, 177] width 468 height 656
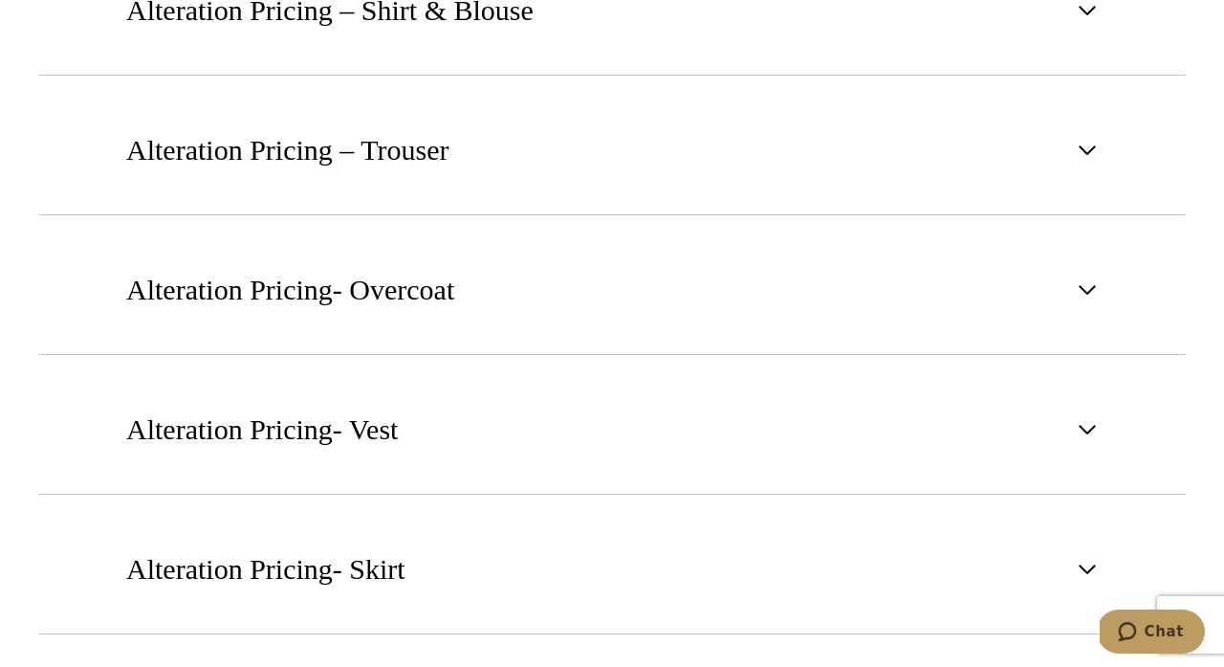
scroll to position [2861, 0]
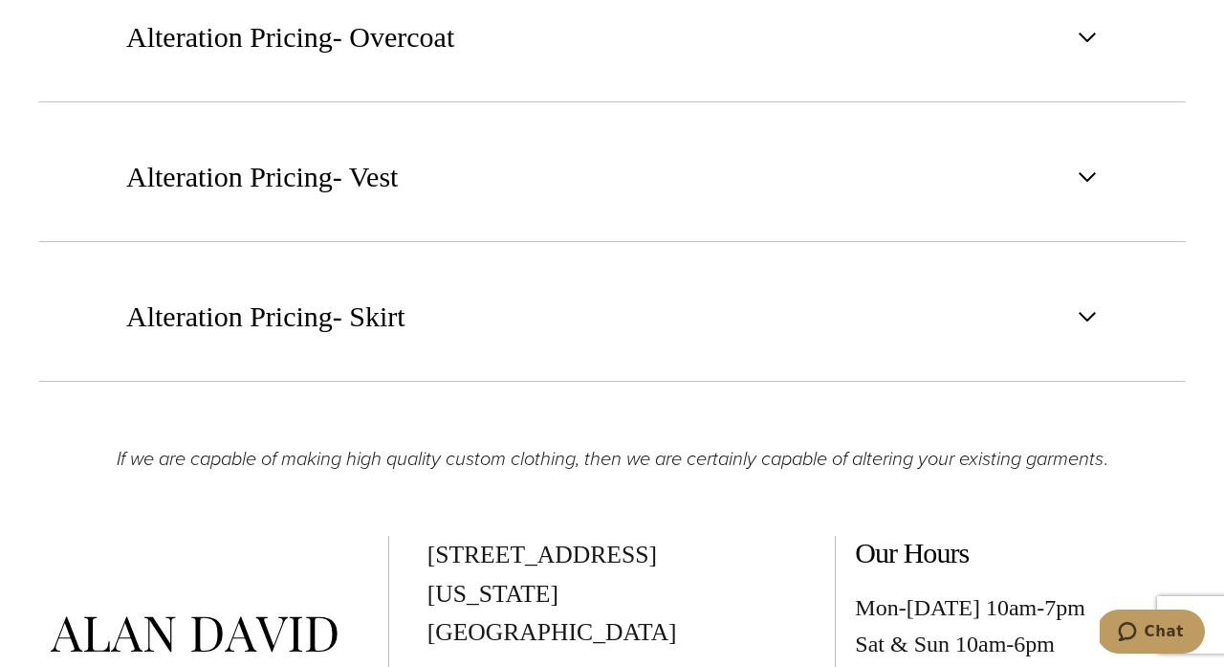
click at [531, 31] on button "Alteration Pricing- Overcoat" at bounding box center [612, 37] width 1148 height 130
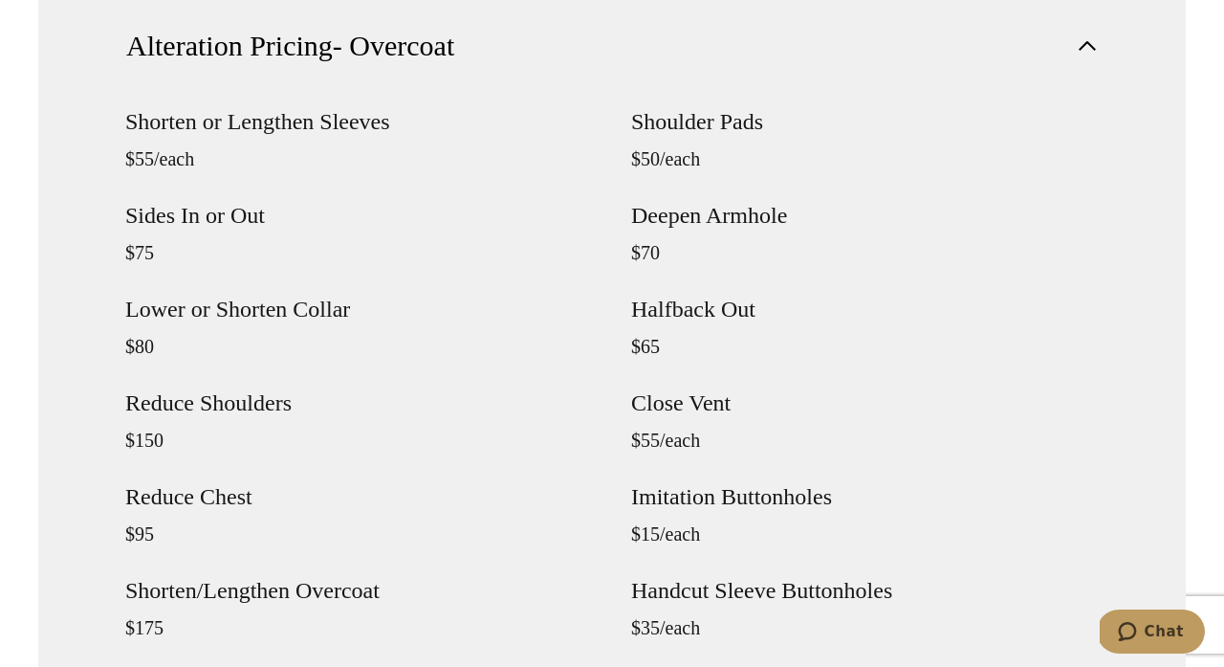
scroll to position [2101, 0]
drag, startPoint x: 639, startPoint y: 308, endPoint x: 767, endPoint y: 304, distance: 128.2
click at [767, 304] on h4 "Halfback Out" at bounding box center [865, 308] width 468 height 23
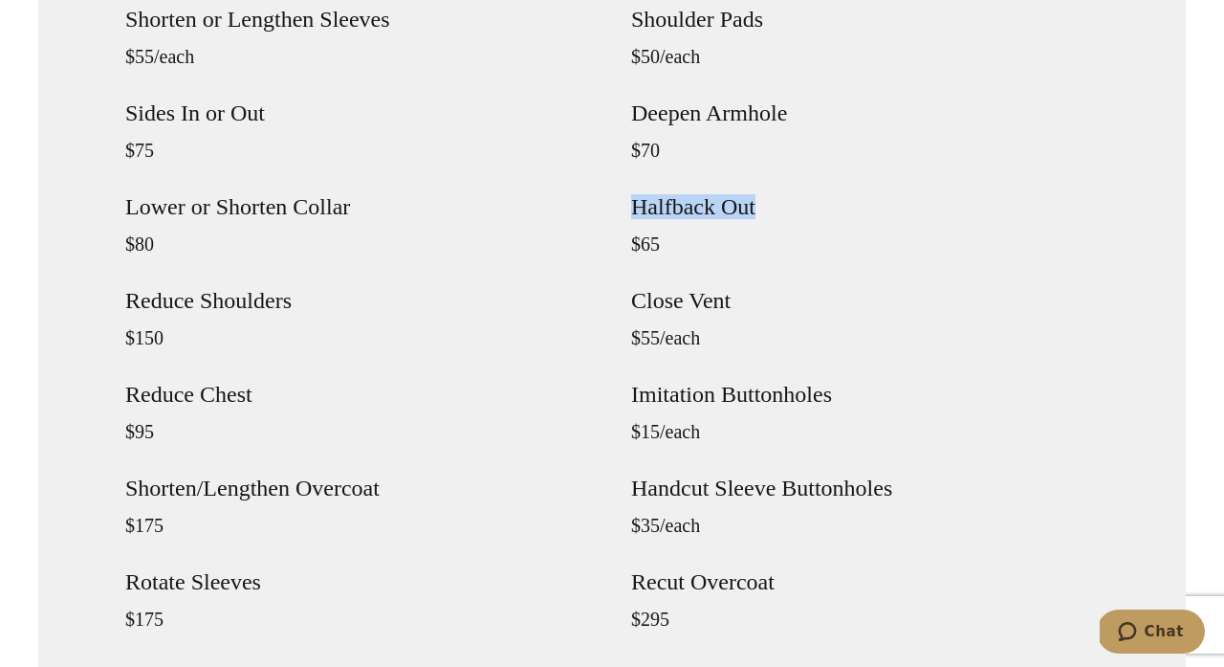
copy h4 "Halfback Out"
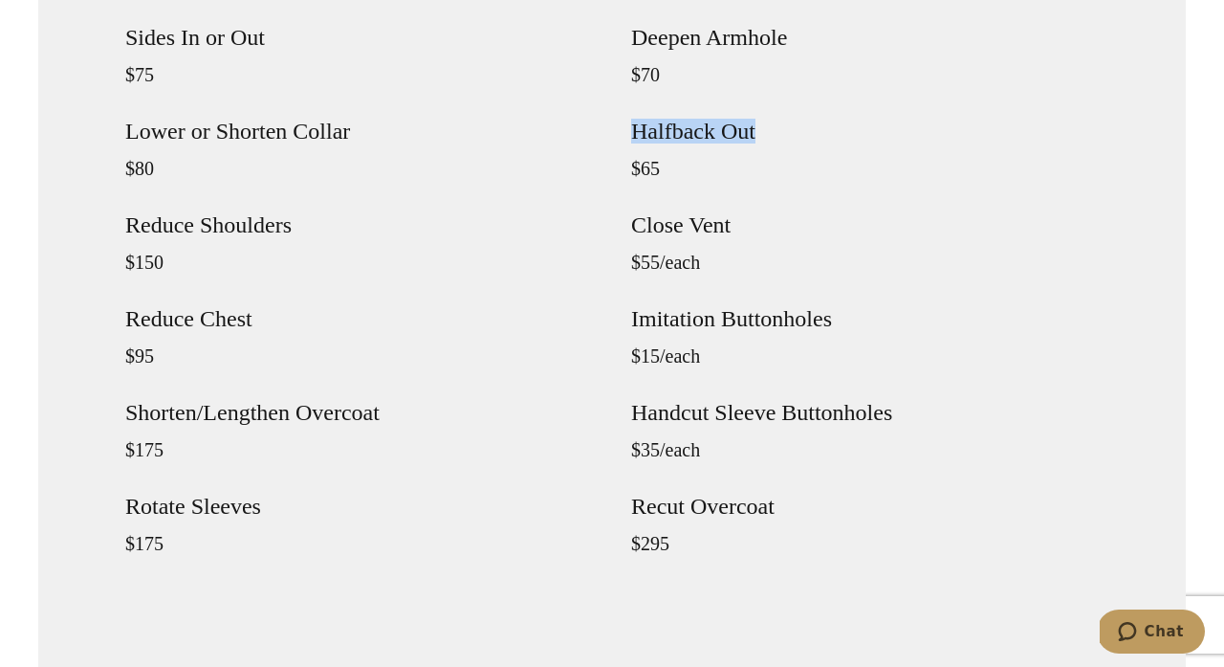
scroll to position [2282, 0]
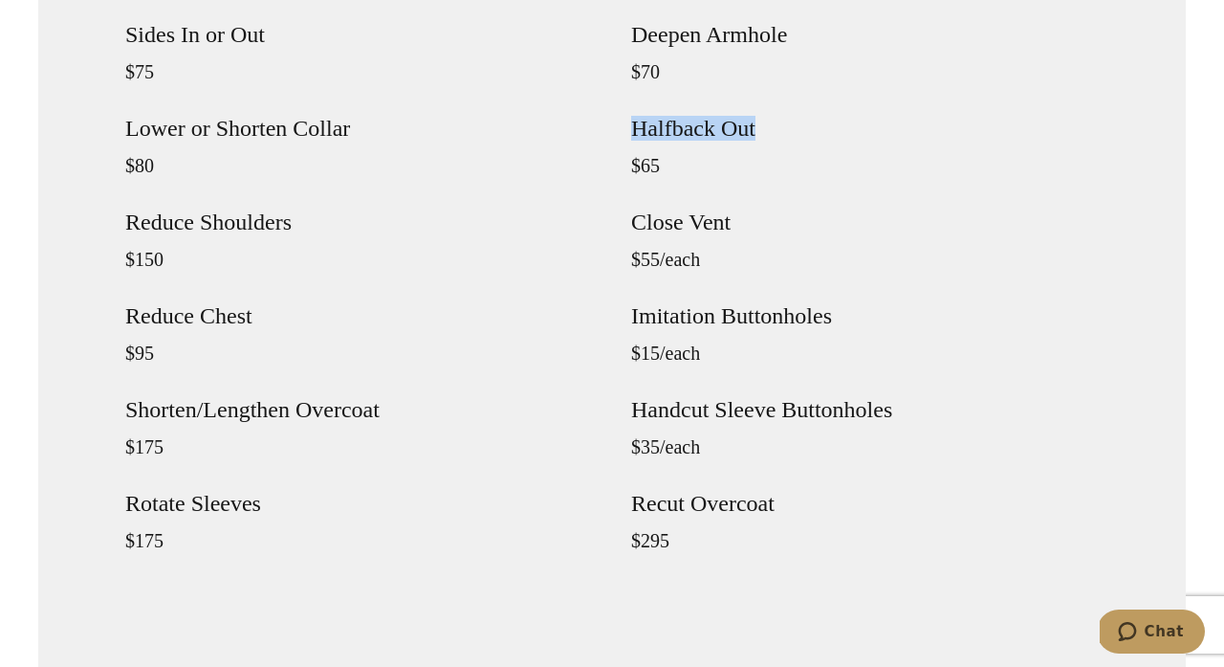
copy h4 "Halfback Out"
